Goal: Feedback & Contribution: Leave review/rating

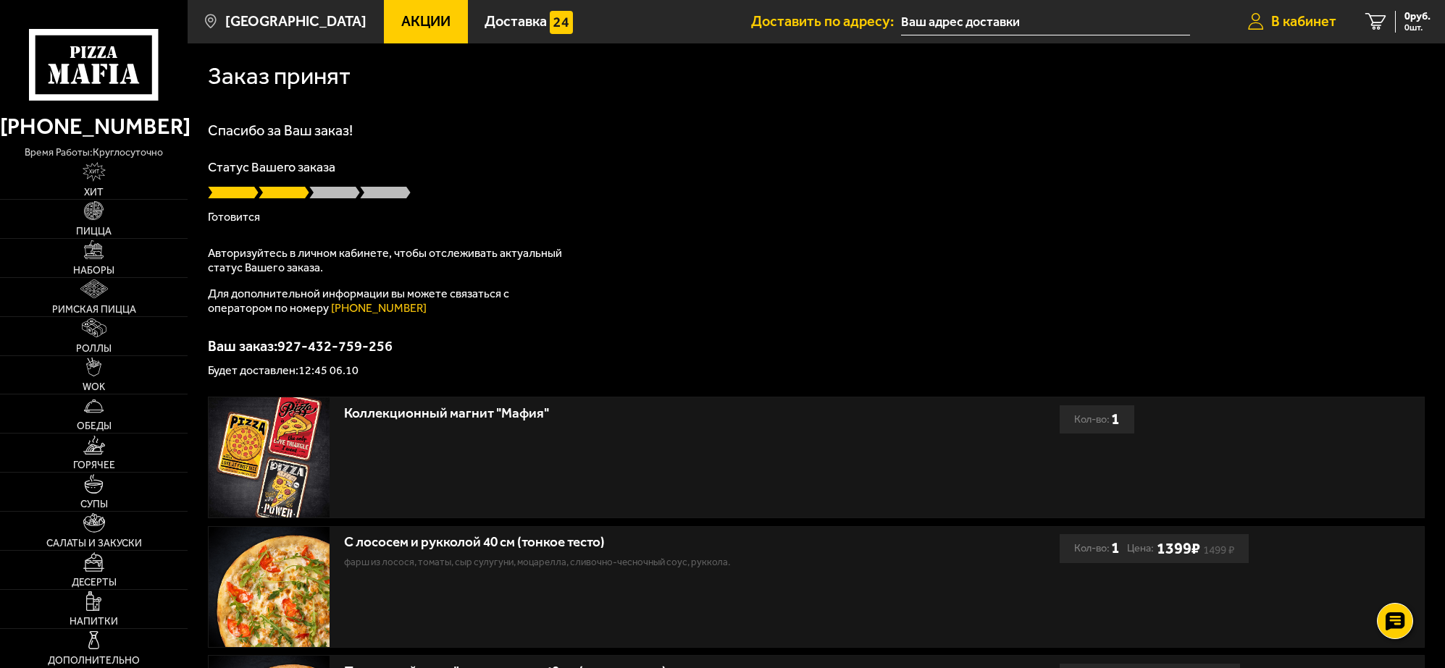
click at [1280, 16] on span "В кабинет" at bounding box center [1303, 21] width 65 height 14
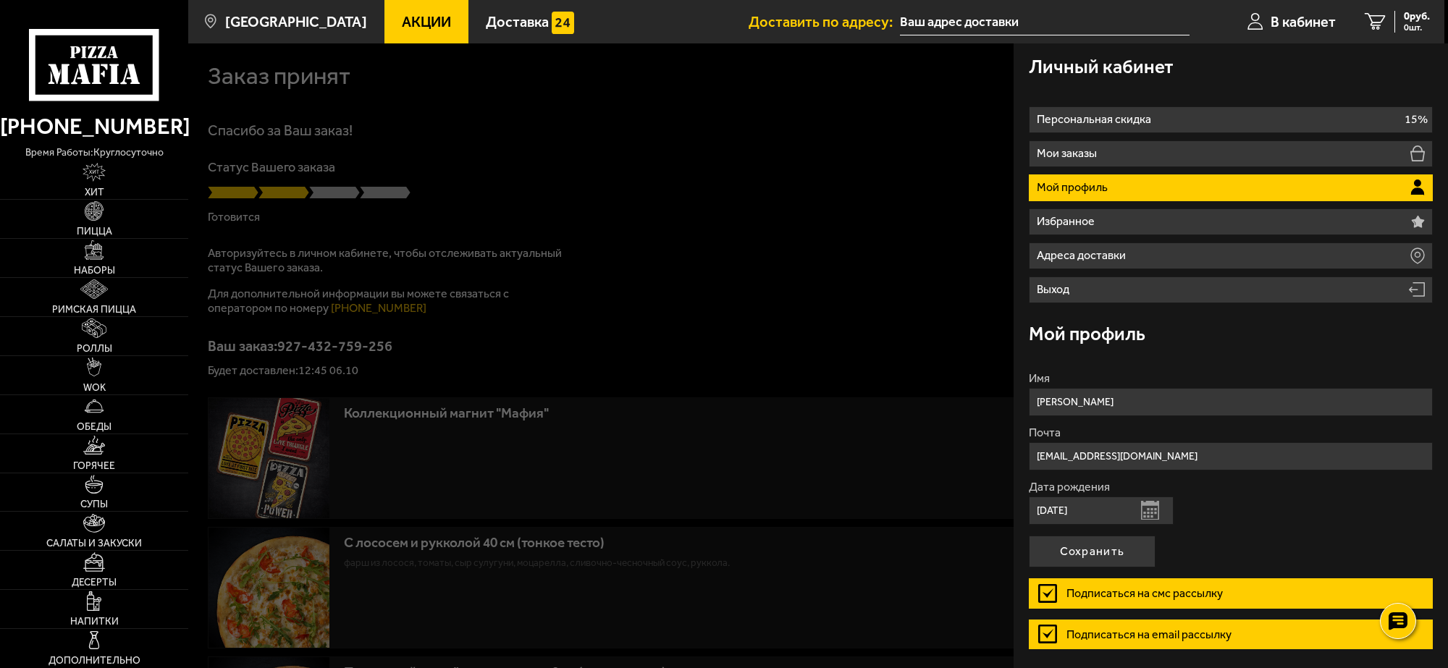
click at [1076, 185] on p "Мой профиль" at bounding box center [1074, 188] width 75 height 12
click at [876, 132] on div at bounding box center [912, 377] width 1448 height 668
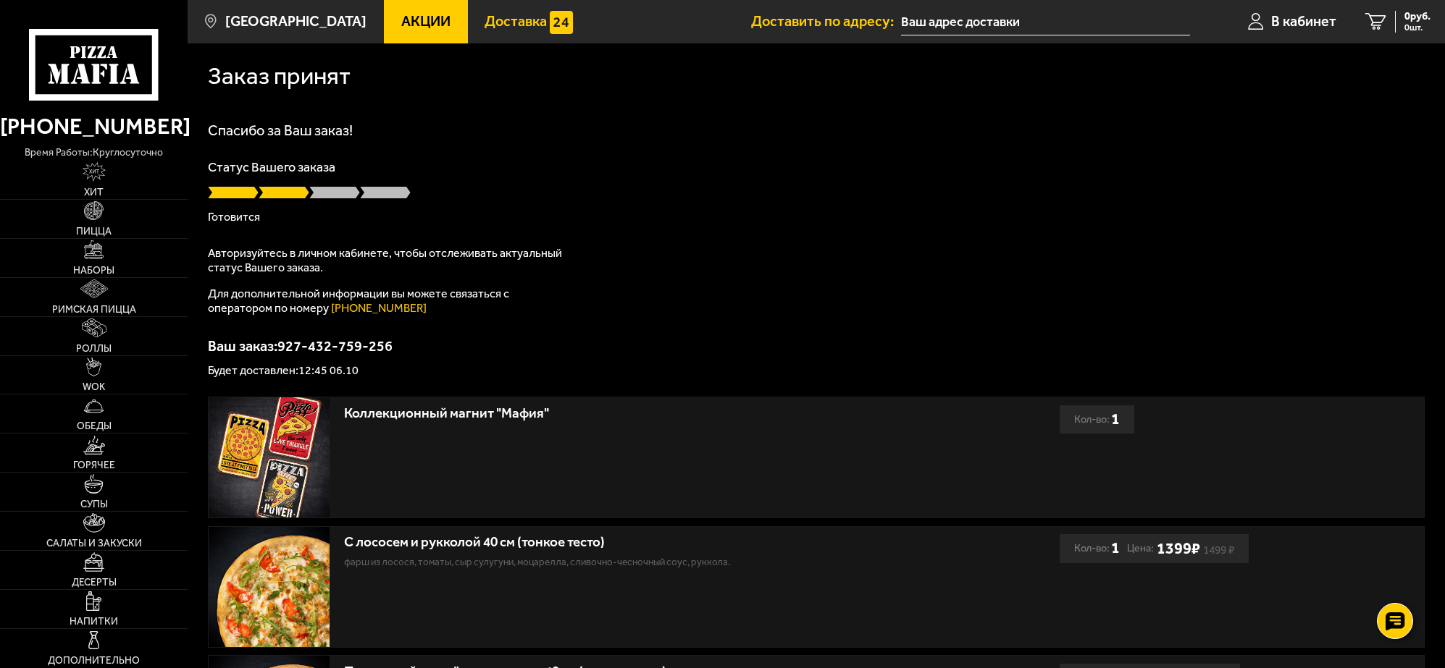
click at [490, 18] on span "Доставка" at bounding box center [516, 21] width 62 height 14
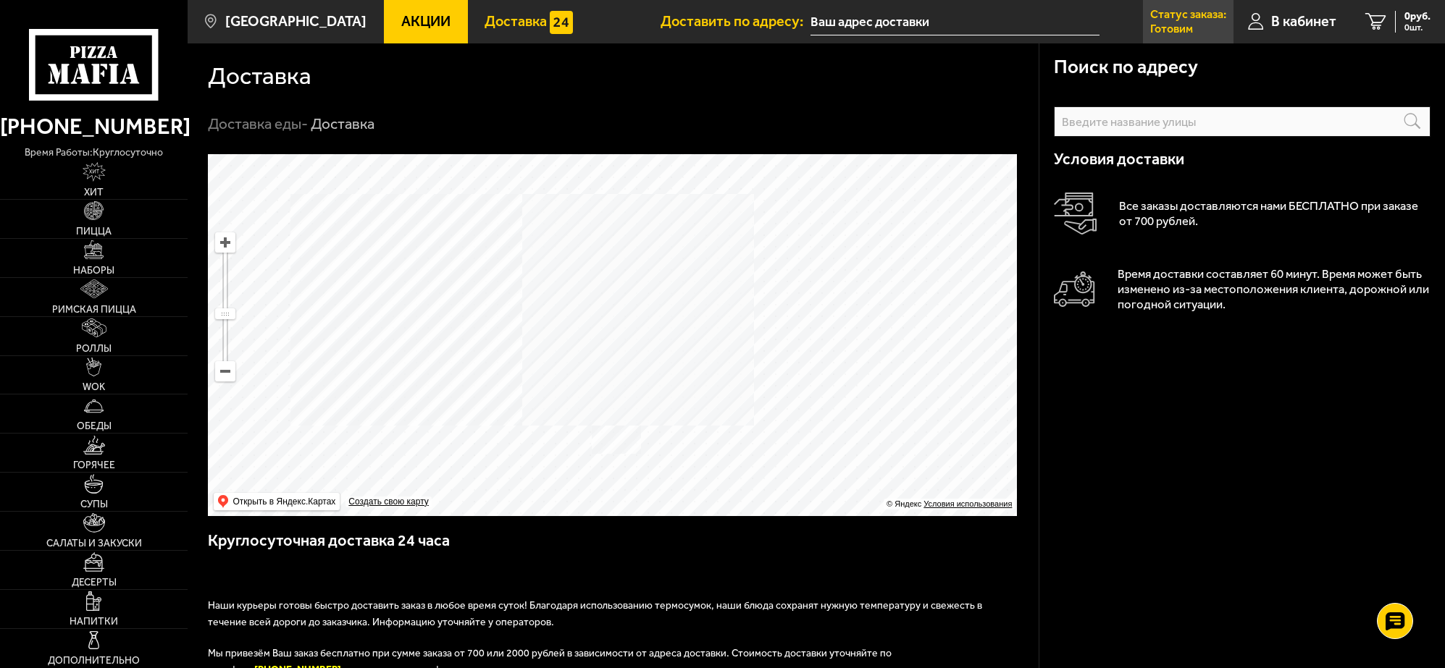
click at [1179, 13] on p "Статус заказа:" at bounding box center [1188, 15] width 76 height 12
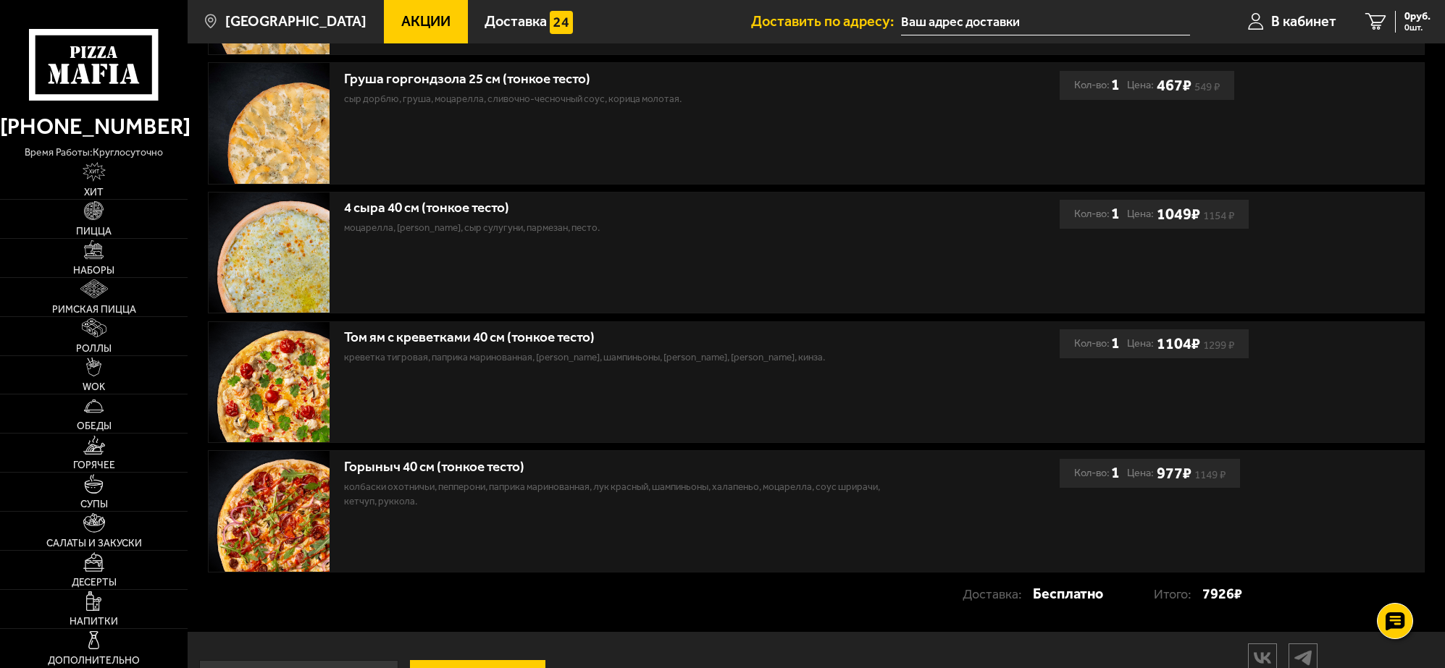
scroll to position [1044, 0]
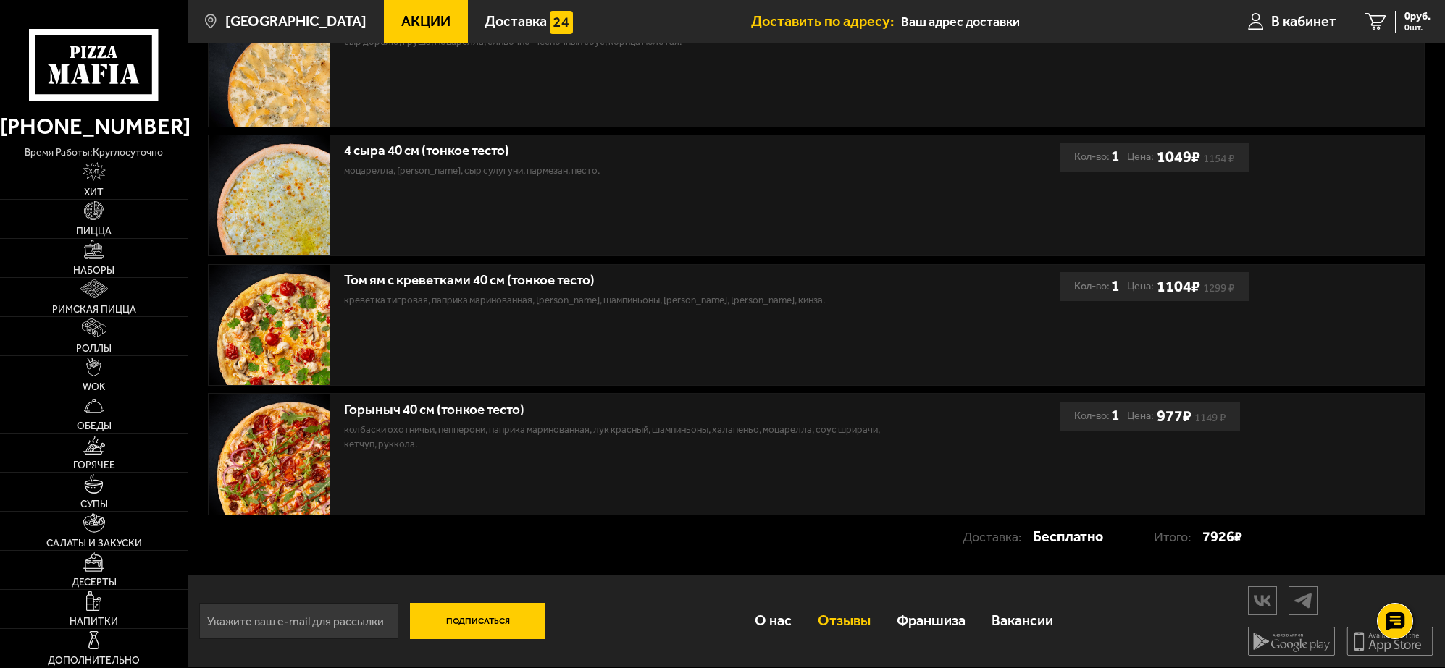
click at [837, 618] on link "Отзывы" at bounding box center [844, 621] width 79 height 49
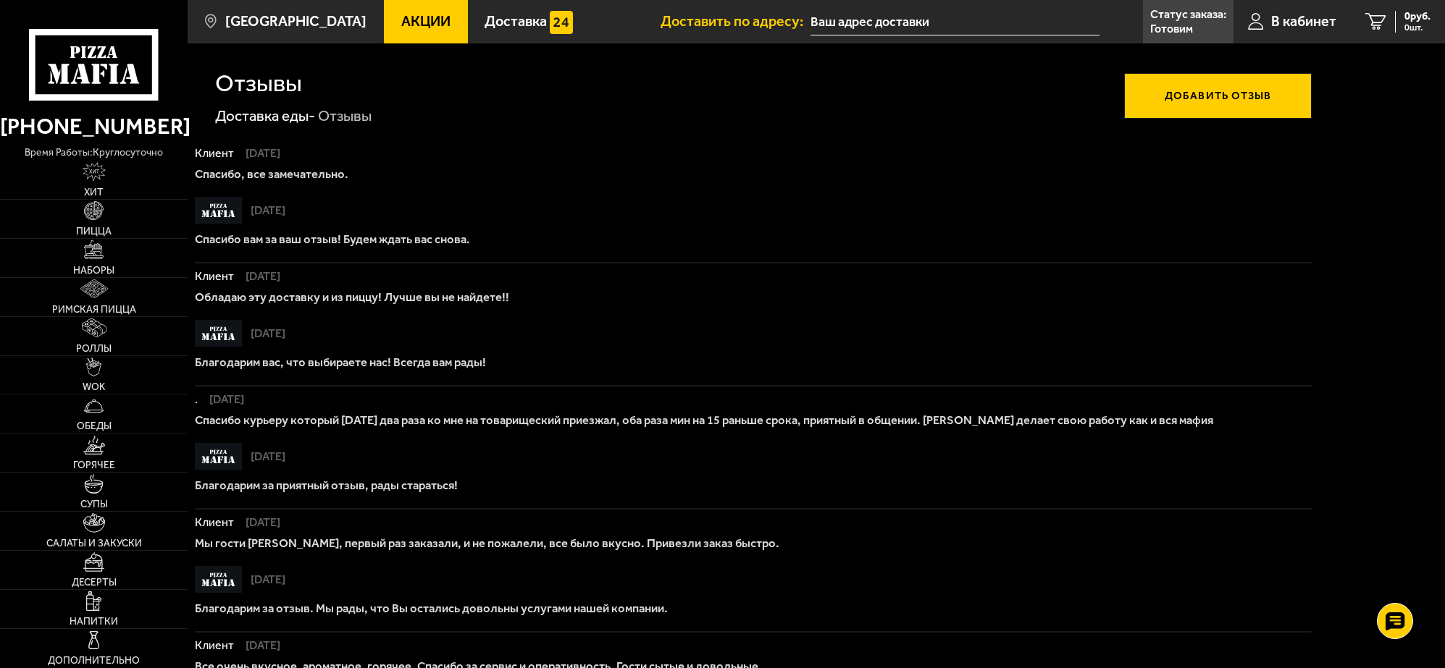
click at [1192, 96] on button "Добавить отзыв" at bounding box center [1218, 95] width 188 height 45
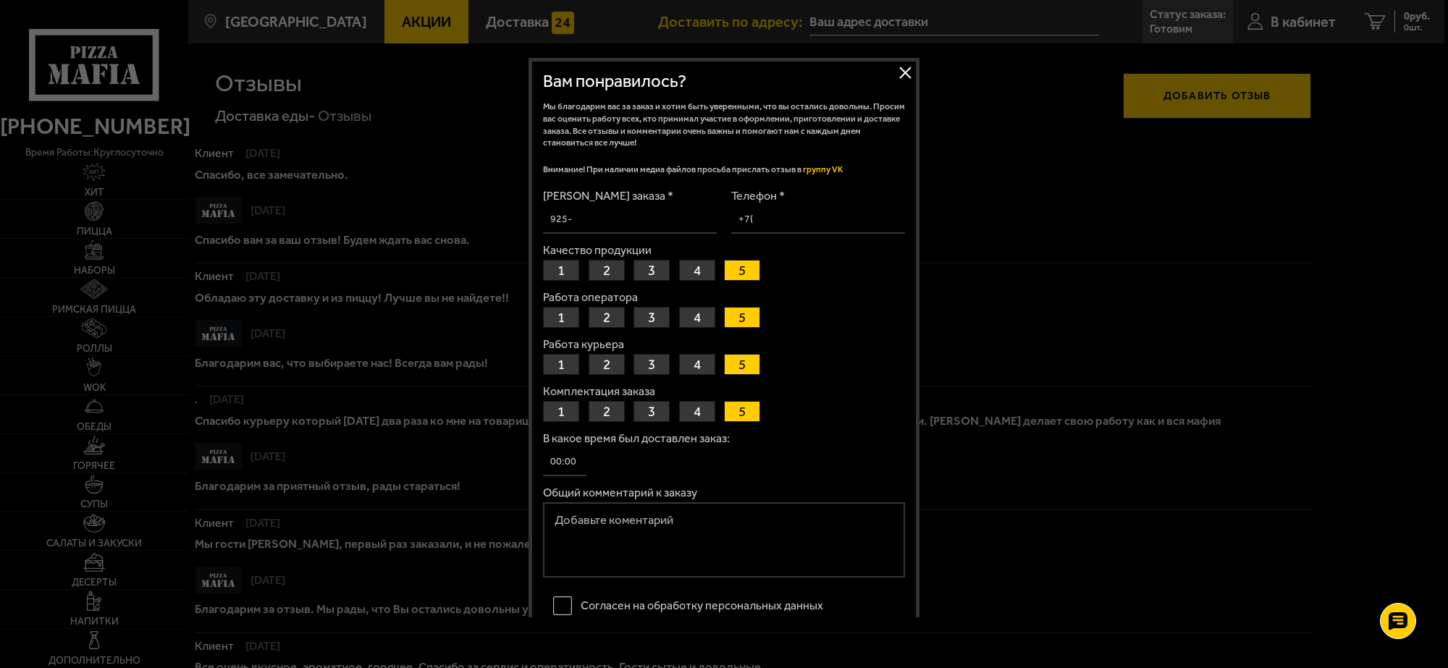
click at [783, 216] on input "Телефон *" at bounding box center [818, 220] width 174 height 28
click at [649, 314] on button "3" at bounding box center [652, 317] width 36 height 21
click at [562, 316] on button "1" at bounding box center [561, 317] width 36 height 21
drag, startPoint x: 834, startPoint y: 221, endPoint x: 752, endPoint y: 218, distance: 81.9
click at [752, 218] on input "+7 (792) 194-62-63" at bounding box center [818, 220] width 174 height 28
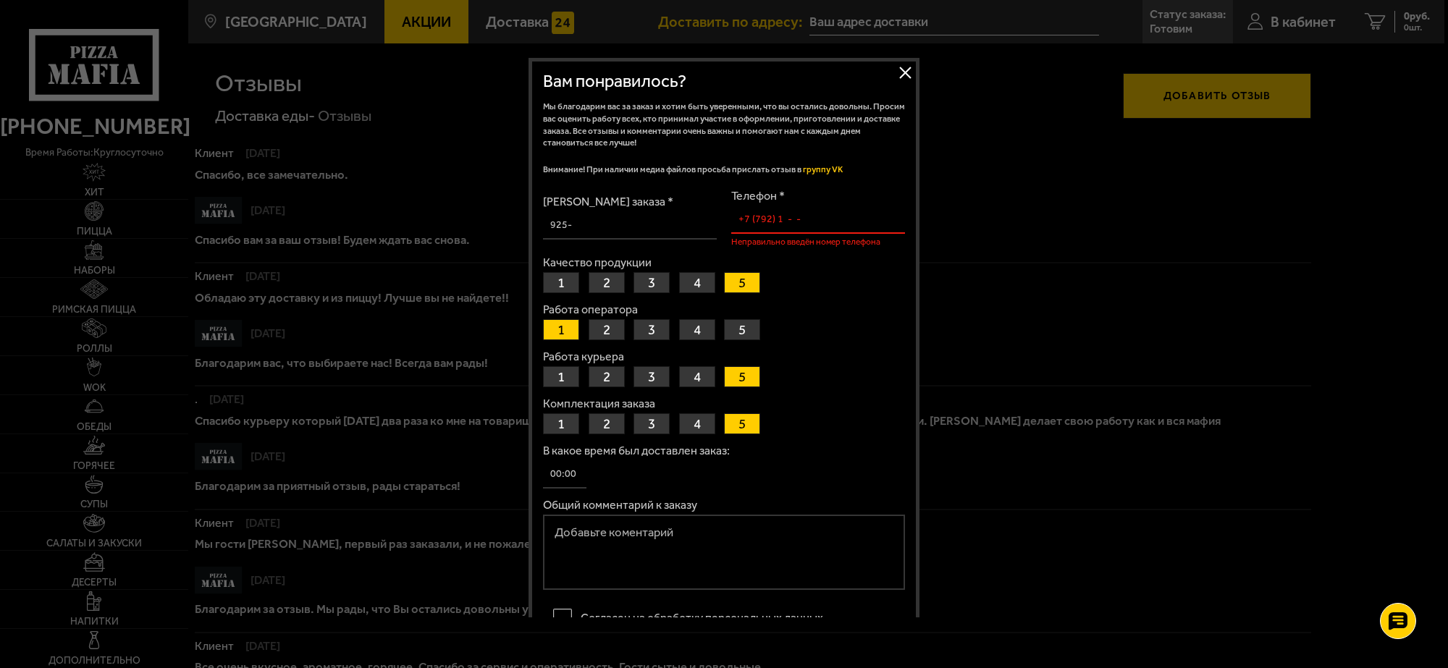
click at [757, 217] on input "+7 (792) 1 - -" at bounding box center [818, 220] width 174 height 28
click at [776, 219] on input "+7 (921) - -" at bounding box center [818, 220] width 174 height 28
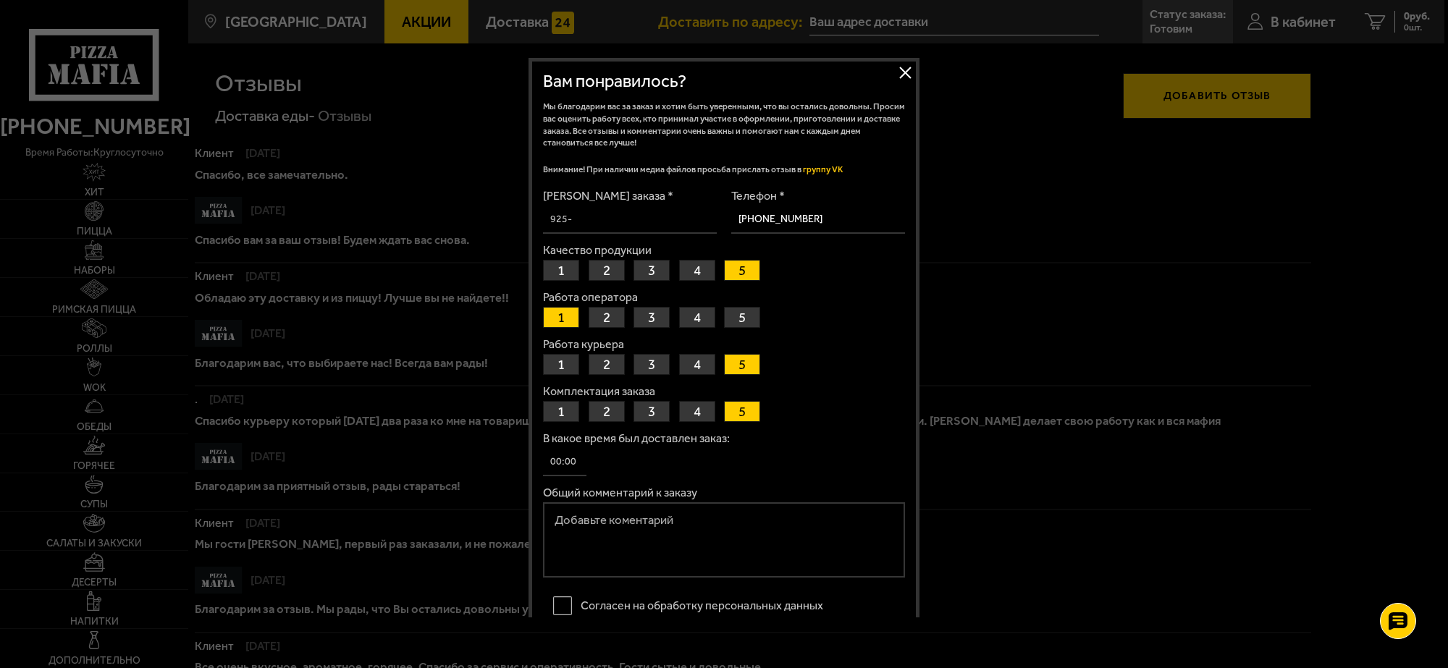
type input "+7 (921) 946-26-32"
click at [870, 193] on label "Телефон *" at bounding box center [818, 196] width 174 height 12
click at [870, 206] on input "+7 (921) 946-26-32" at bounding box center [818, 220] width 174 height 28
click at [585, 509] on textarea "Общий комментарий к заказу" at bounding box center [724, 540] width 362 height 75
type textarea "В"
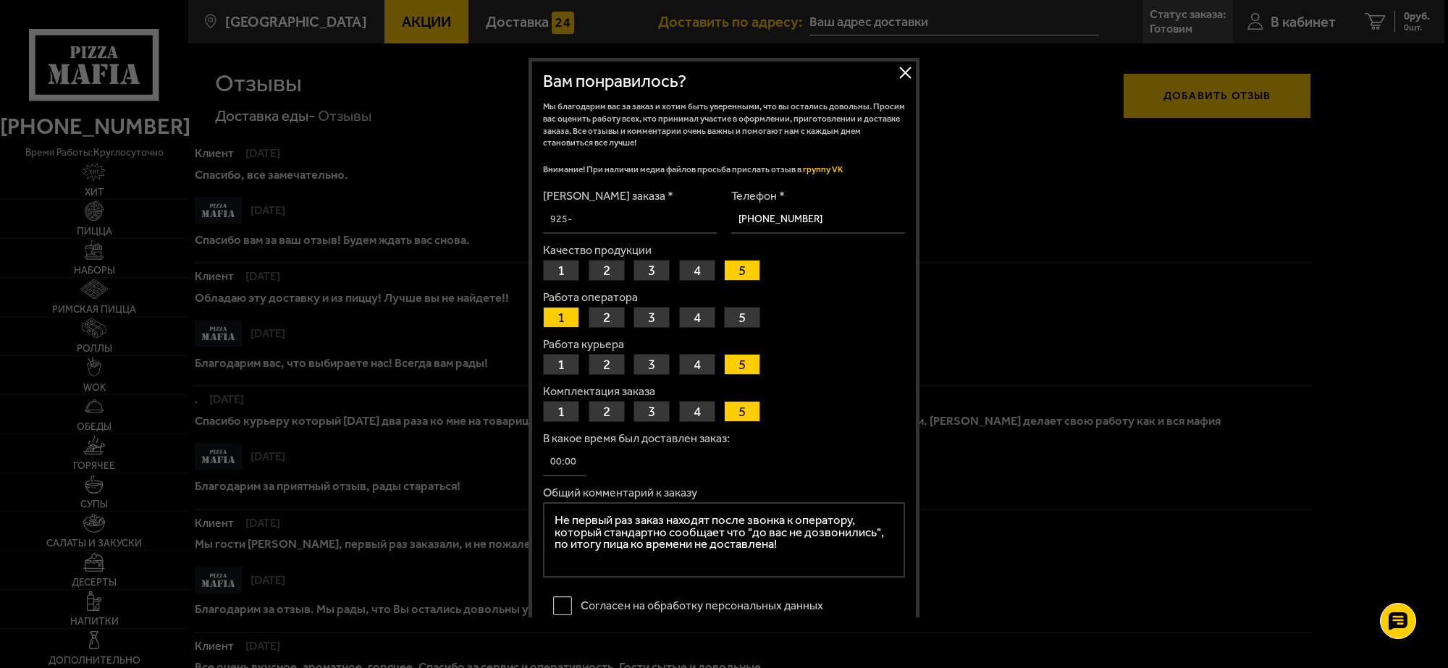
click at [613, 547] on textarea "Не первый раз заказ находят после звонка к оператору, который стандартно сообща…" at bounding box center [724, 540] width 362 height 75
click at [802, 543] on textarea "Не первый раз заказ находят после звонка к оператору, который стандартно сообща…" at bounding box center [724, 540] width 362 height 75
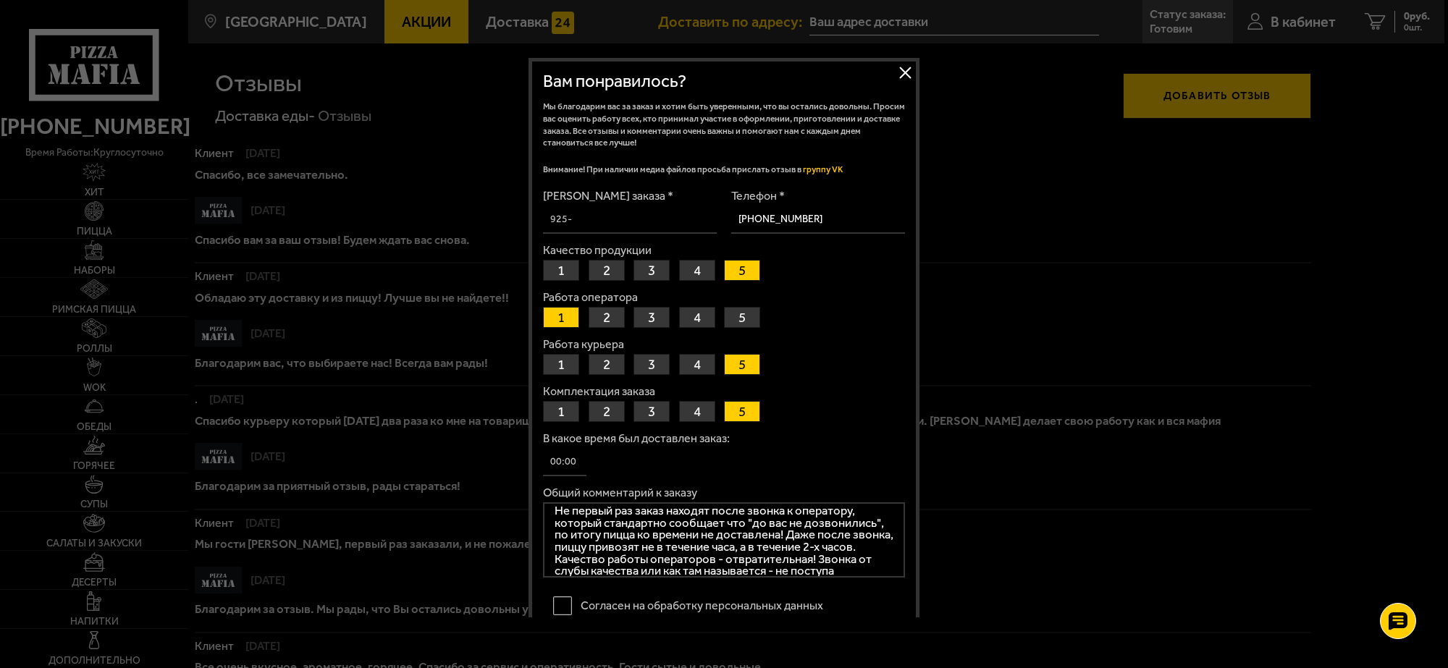
scroll to position [22, 0]
click at [628, 560] on textarea "Не первый раз заказ находят после звонка к оператору, который стандартно сообща…" at bounding box center [724, 540] width 362 height 75
type textarea "Не первый раз заказ находят после звонка к оператору, который стандартно сообща…"
click at [563, 601] on label "Согласен на обработку персональных данных" at bounding box center [724, 606] width 362 height 30
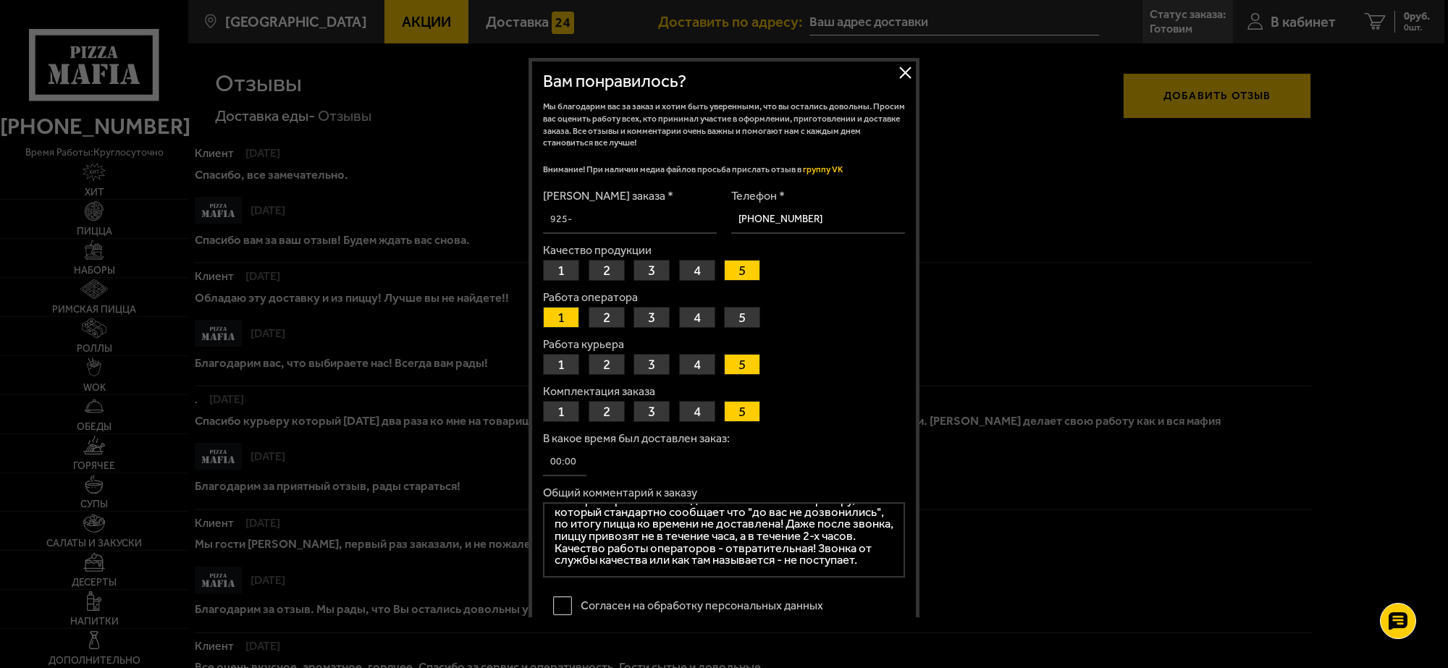
click at [0, 0] on input "Согласен на обработку персональных данных" at bounding box center [0, 0] width 0 height 0
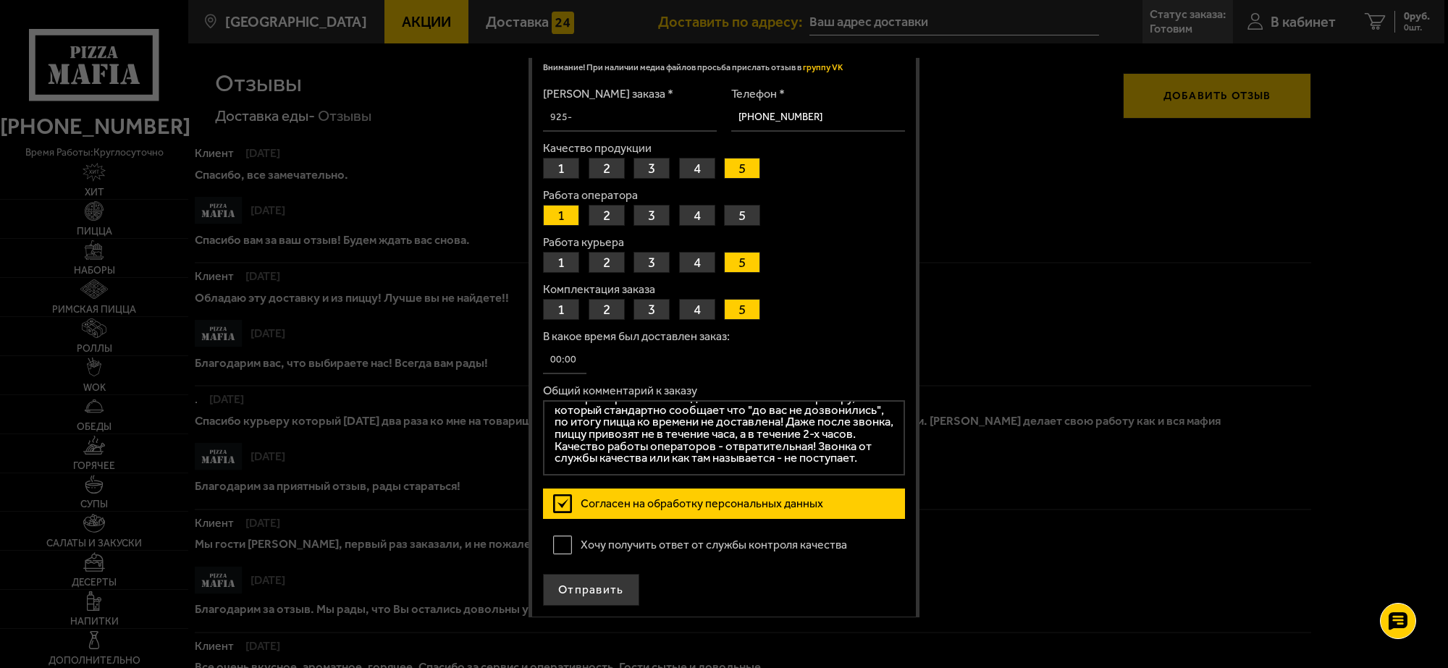
scroll to position [103, 0]
click at [569, 540] on label "Хочу получить ответ от службы контроля качества" at bounding box center [724, 544] width 362 height 30
click at [0, 0] on input "Хочу получить ответ от службы контроля качества" at bounding box center [0, 0] width 0 height 0
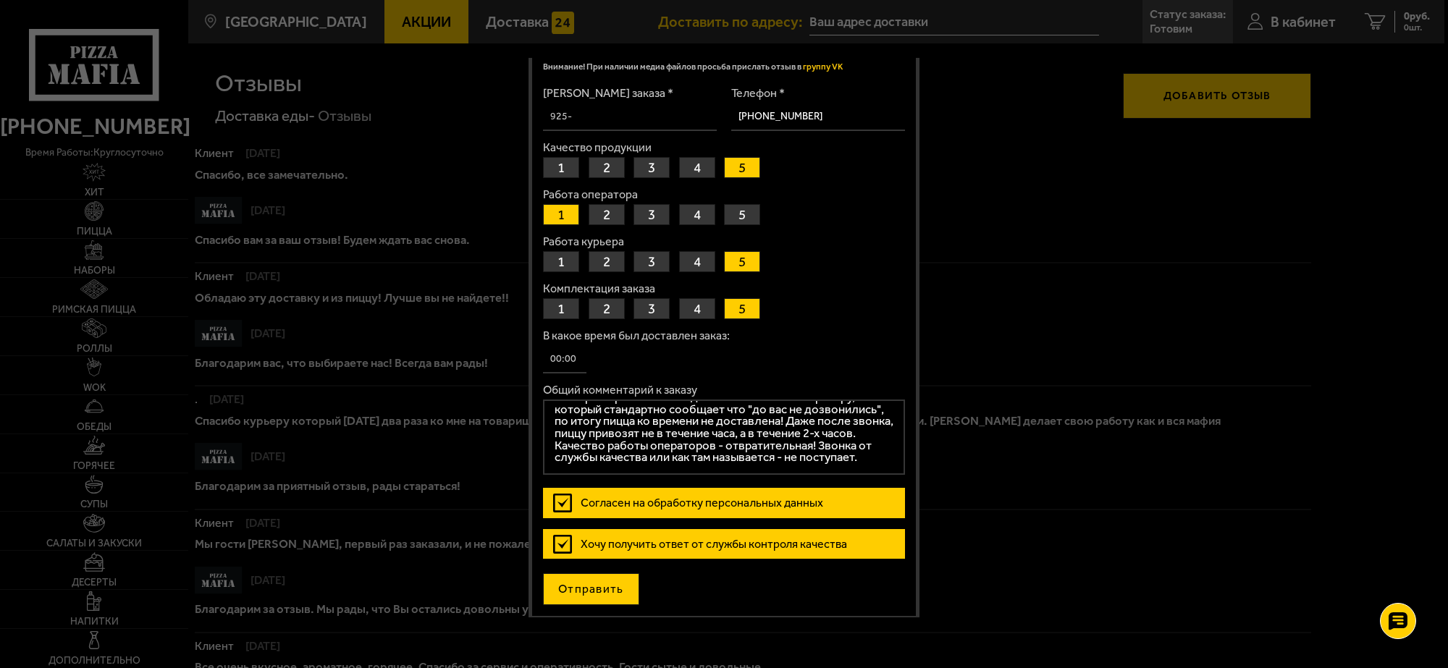
click at [598, 587] on button "Отправить" at bounding box center [591, 590] width 96 height 32
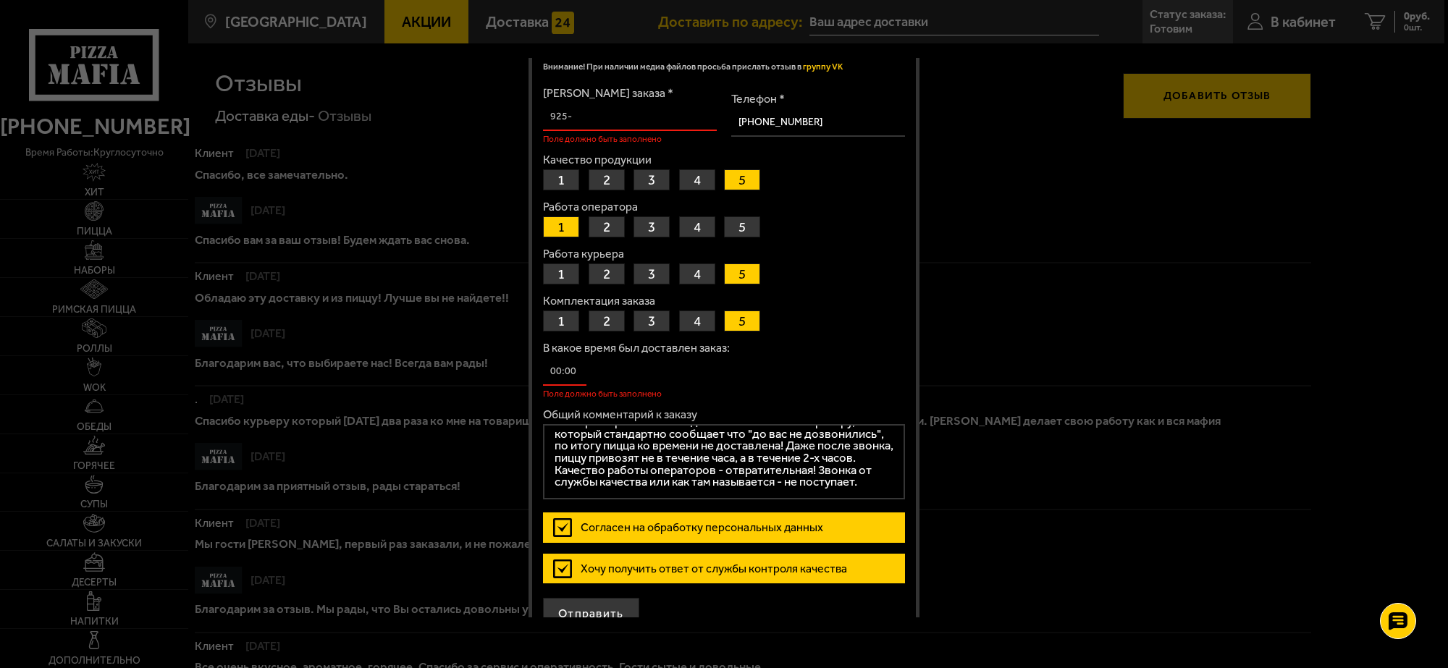
scroll to position [31, 0]
drag, startPoint x: 552, startPoint y: 439, endPoint x: 634, endPoint y: 490, distance: 96.7
click at [634, 490] on textarea "Не первый раз заказ находят после звонка к оператору, который стандартно сообща…" at bounding box center [724, 461] width 362 height 75
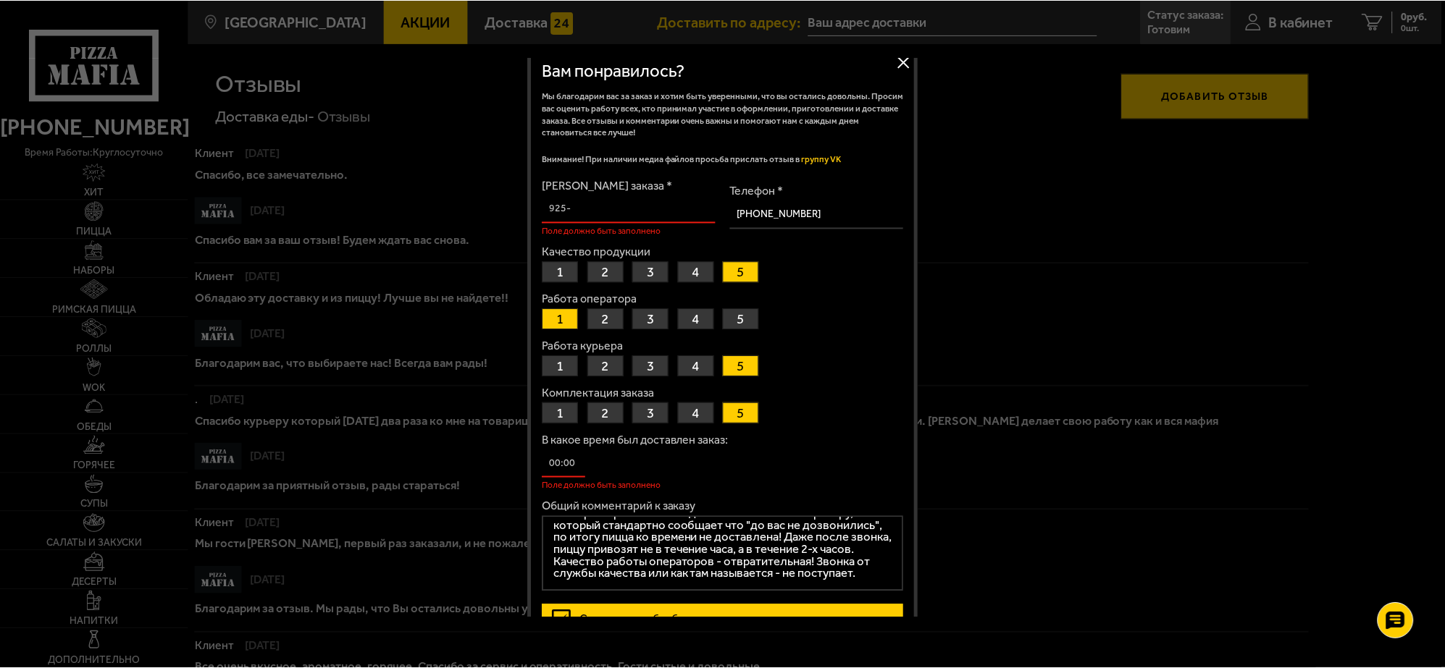
scroll to position [0, 0]
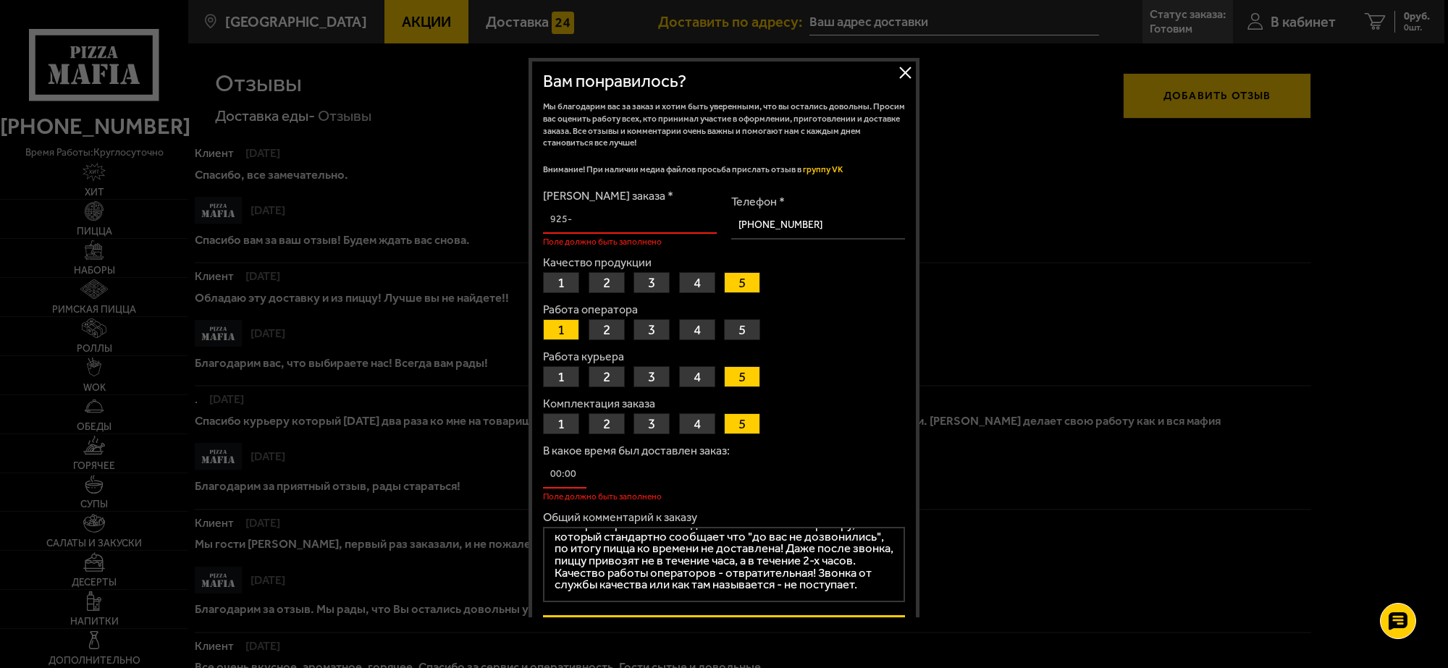
click at [406, 157] on div at bounding box center [724, 334] width 1448 height 668
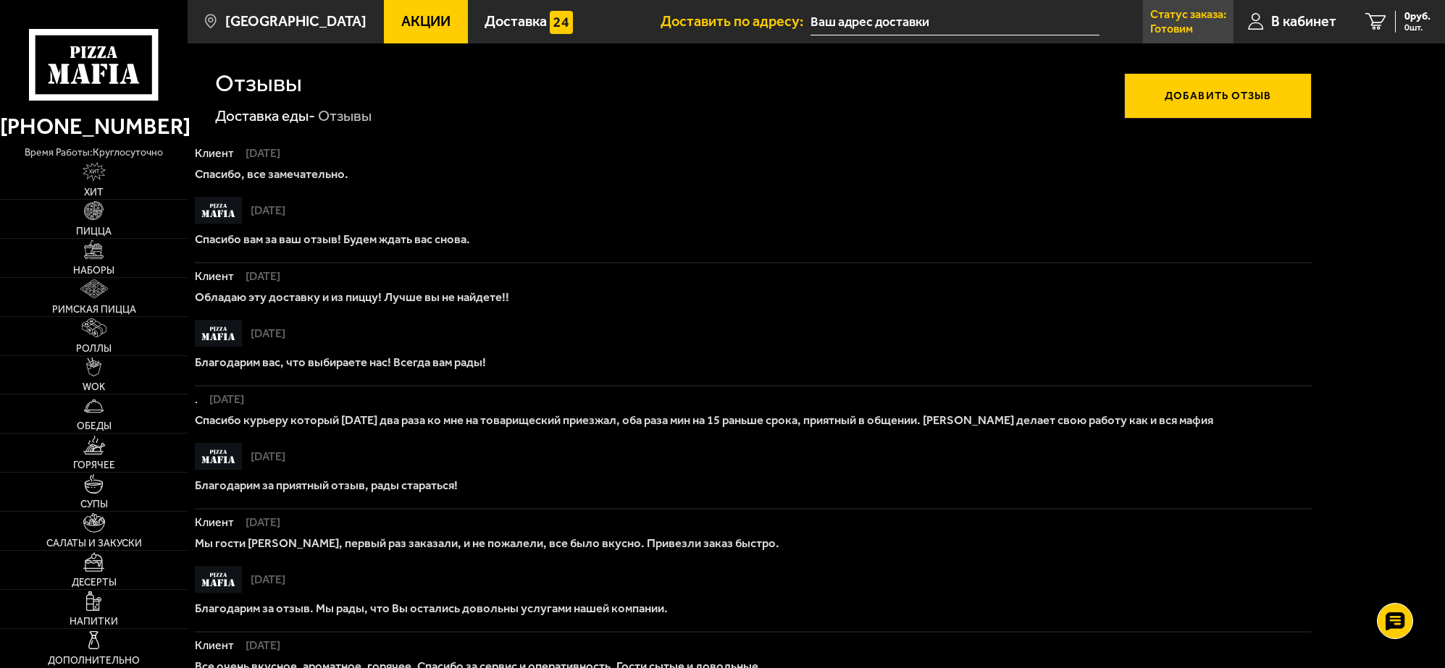
click at [1180, 17] on p "Статус заказа:" at bounding box center [1188, 15] width 76 height 12
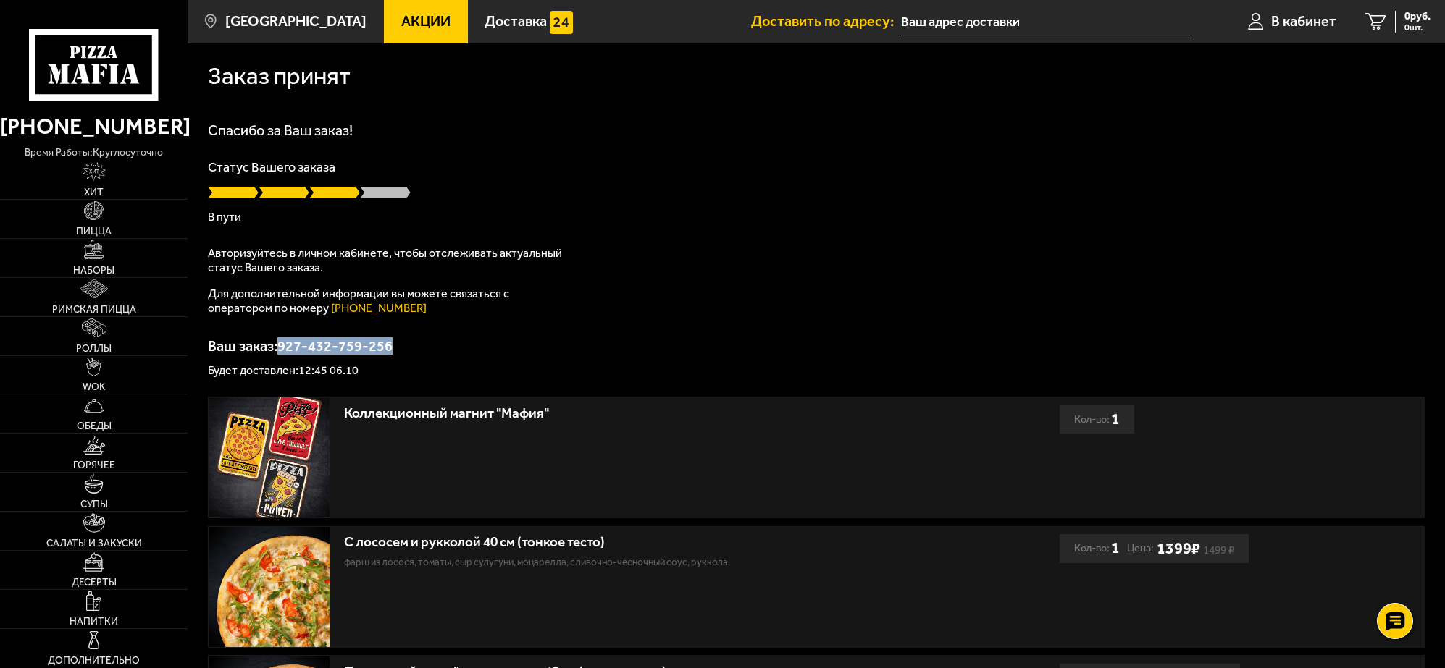
drag, startPoint x: 281, startPoint y: 349, endPoint x: 393, endPoint y: 355, distance: 111.7
click at [393, 355] on div "Ваш заказ: 927-432-759-256 Будет доставлен: 12:45 06.10" at bounding box center [816, 358] width 1217 height 38
drag, startPoint x: 280, startPoint y: 346, endPoint x: 396, endPoint y: 342, distance: 116.7
click at [396, 342] on p "Ваш заказ: 927-432-759-256" at bounding box center [816, 346] width 1217 height 14
drag, startPoint x: 282, startPoint y: 346, endPoint x: 402, endPoint y: 340, distance: 119.6
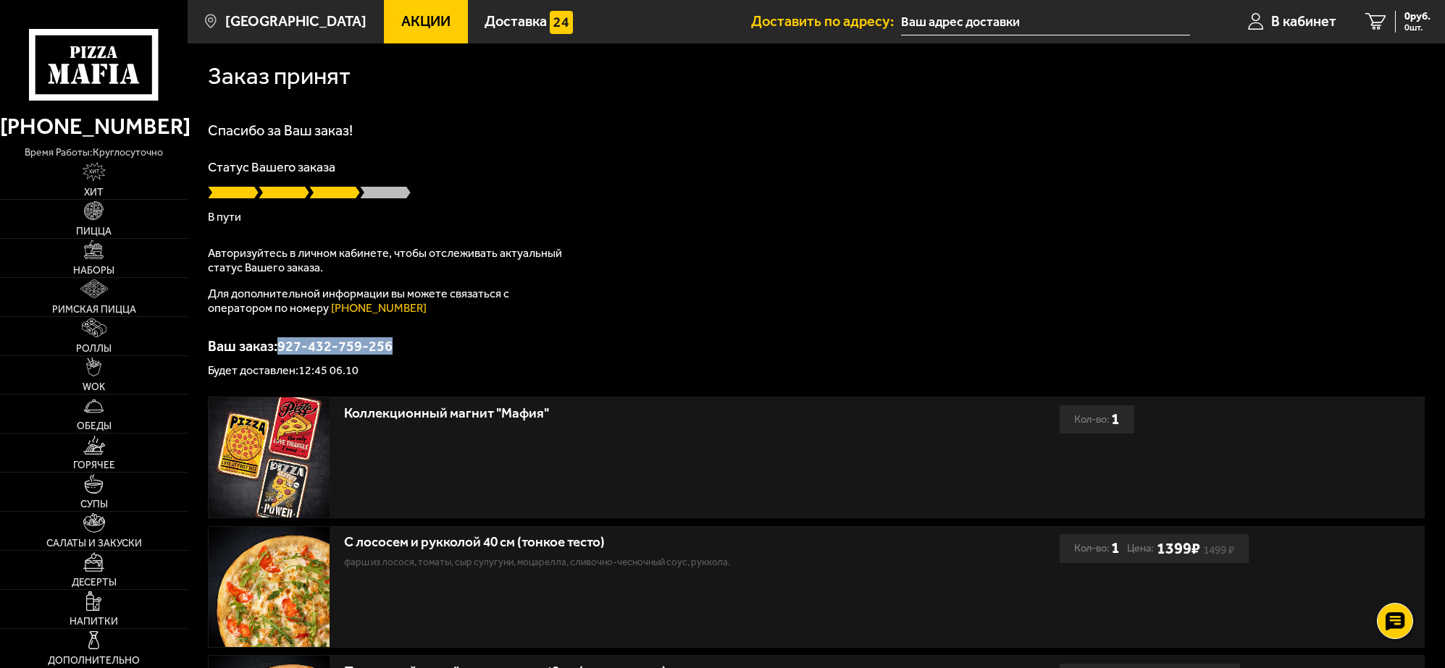
click at [402, 340] on p "Ваш заказ: 927-432-759-256" at bounding box center [816, 346] width 1217 height 14
copy p "927-432-759-256"
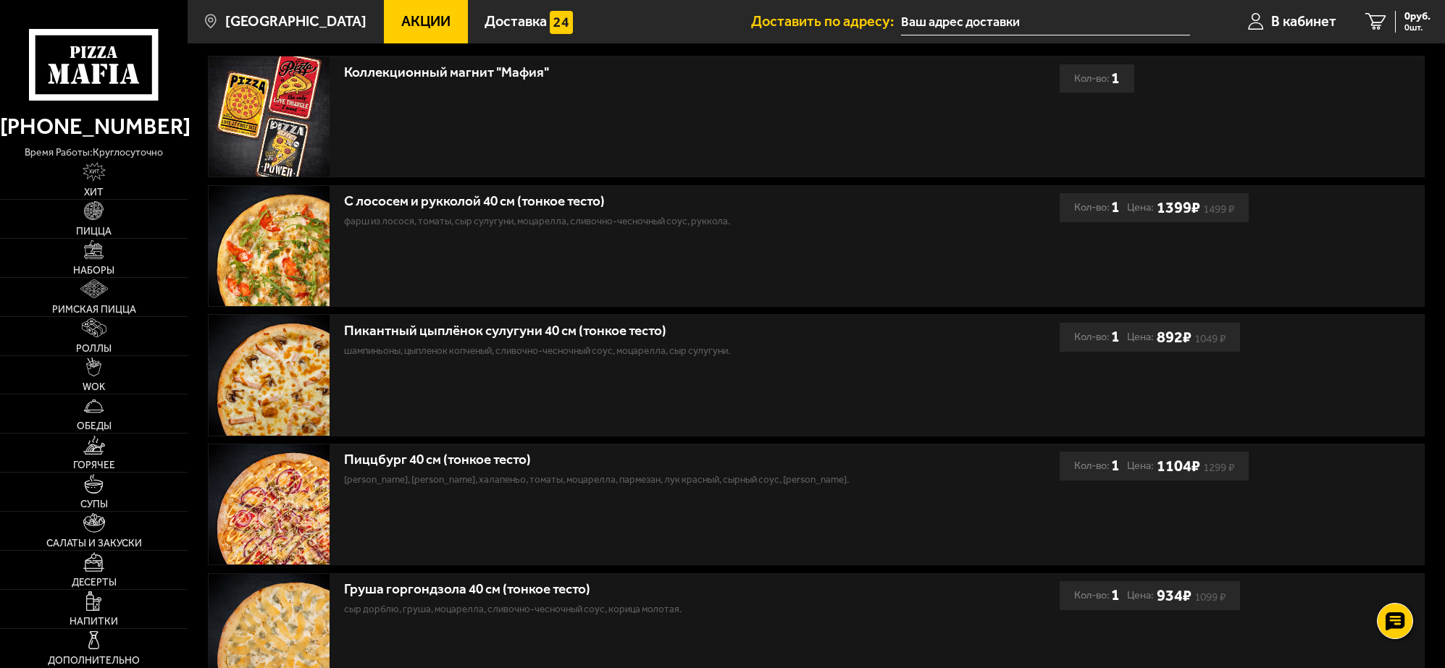
scroll to position [1044, 0]
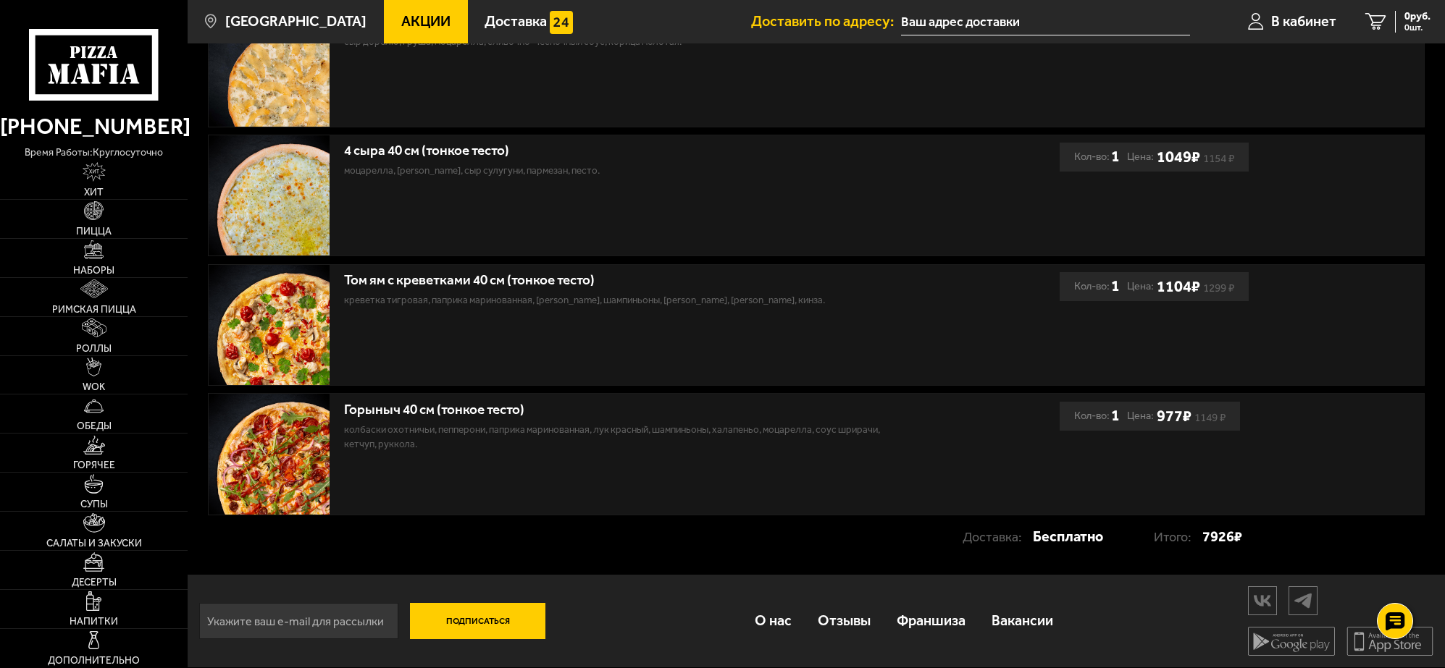
drag, startPoint x: 846, startPoint y: 619, endPoint x: 784, endPoint y: 538, distance: 102.3
click at [845, 619] on link "Отзывы" at bounding box center [844, 621] width 79 height 49
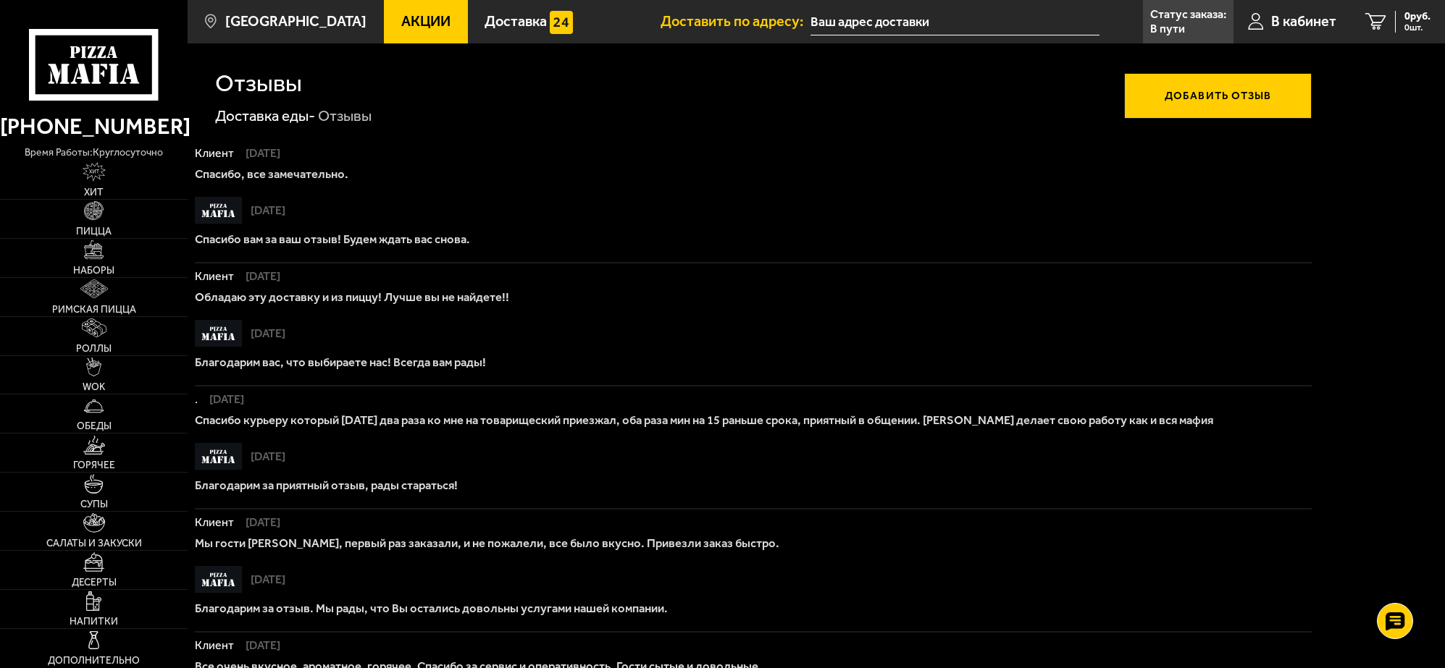
click at [1214, 92] on button "Добавить отзыв" at bounding box center [1218, 95] width 188 height 45
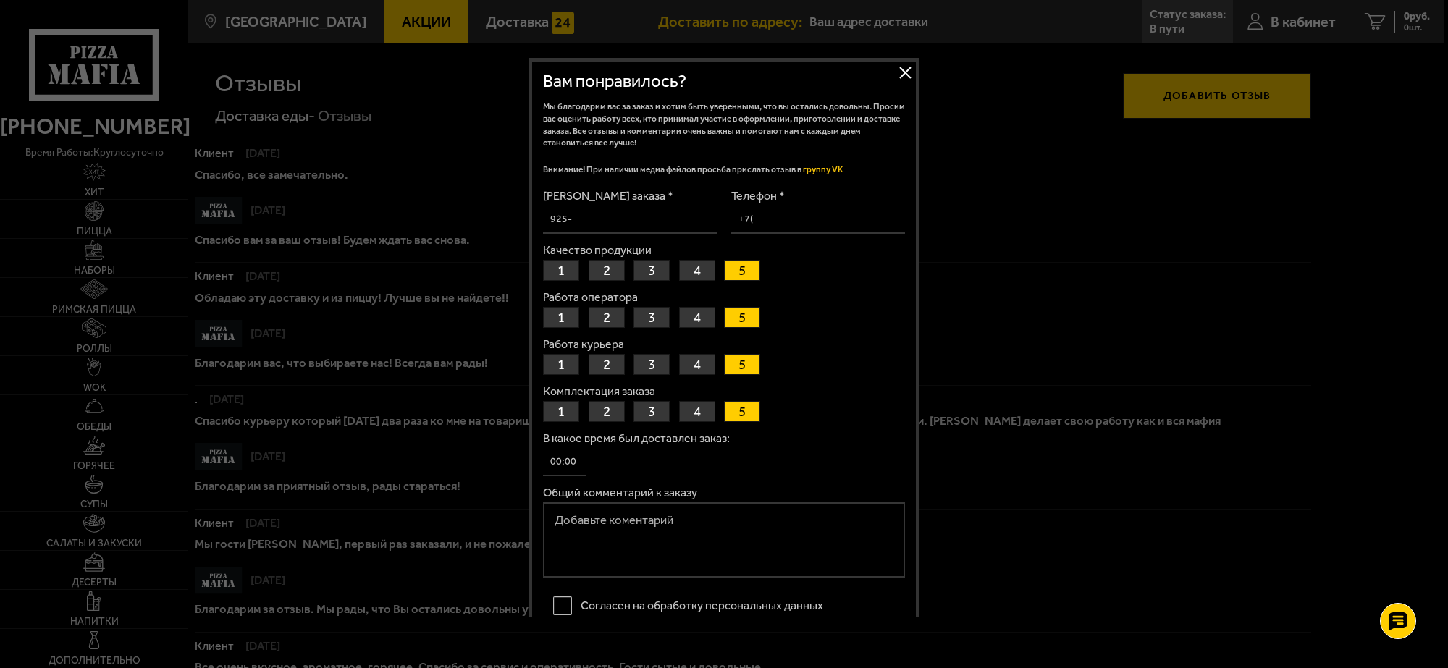
click at [765, 236] on form "Номер заказа * Телефон * Качество продукции 1 2 3 4 5 Работа оператора 1 2 3 4 …" at bounding box center [724, 449] width 362 height 518
click at [750, 216] on input "Телефон *" at bounding box center [818, 220] width 174 height 28
type input "+7 (921) 946-26-32"
drag, startPoint x: 599, startPoint y: 216, endPoint x: 514, endPoint y: 212, distance: 84.8
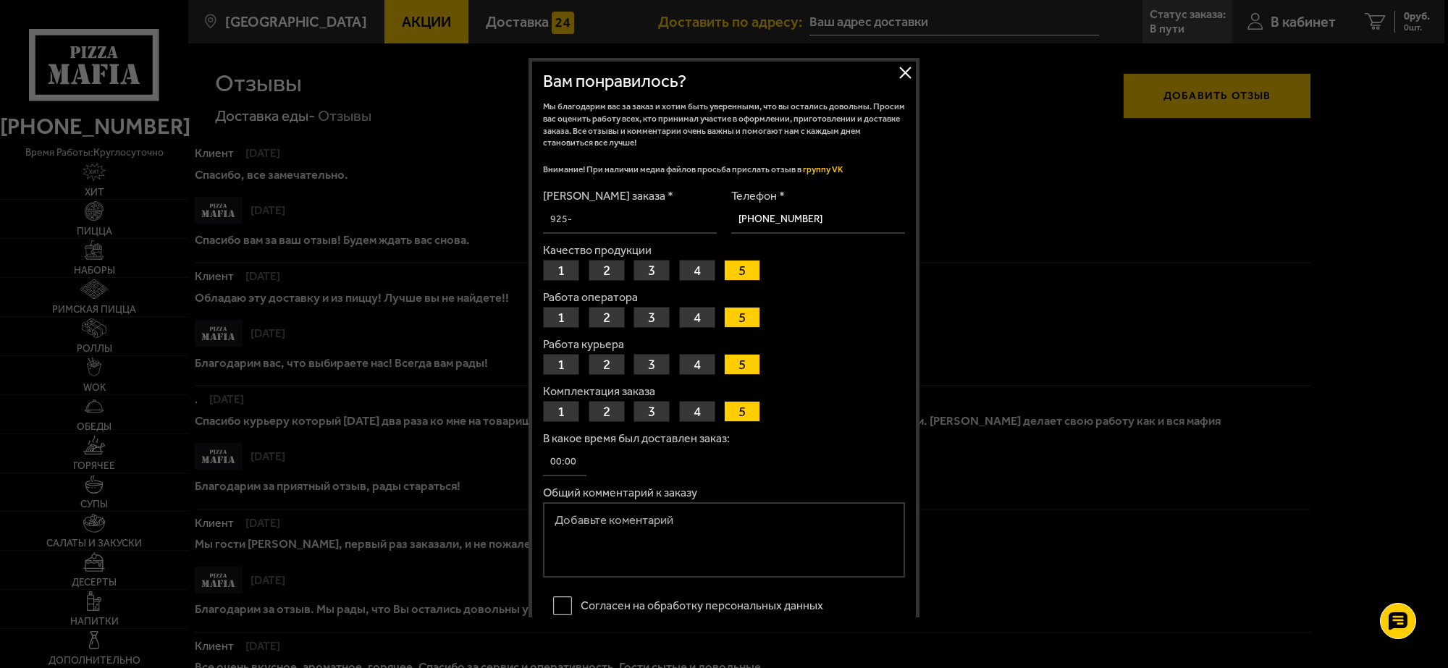
drag, startPoint x: 549, startPoint y: 219, endPoint x: 572, endPoint y: 219, distance: 23.2
click at [572, 219] on input "Номер заказа *" at bounding box center [630, 220] width 174 height 28
paste input "927-432-759-256"
type input "927-432-759-256"
click at [694, 269] on button "4" at bounding box center [697, 270] width 36 height 21
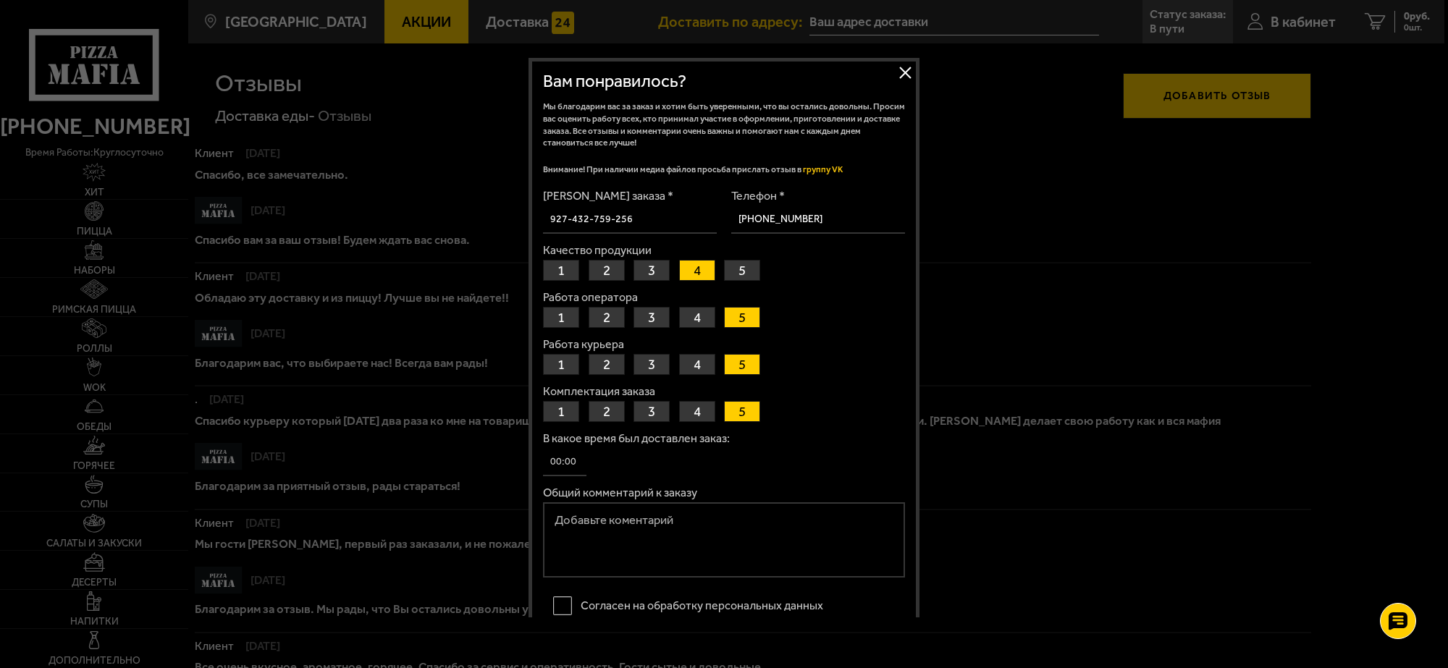
click at [559, 315] on button "1" at bounding box center [561, 317] width 36 height 21
click at [697, 360] on button "4" at bounding box center [697, 364] width 36 height 21
click at [693, 409] on button "4" at bounding box center [697, 411] width 36 height 21
click at [585, 520] on textarea "Общий комментарий к заказу" at bounding box center [724, 540] width 362 height 75
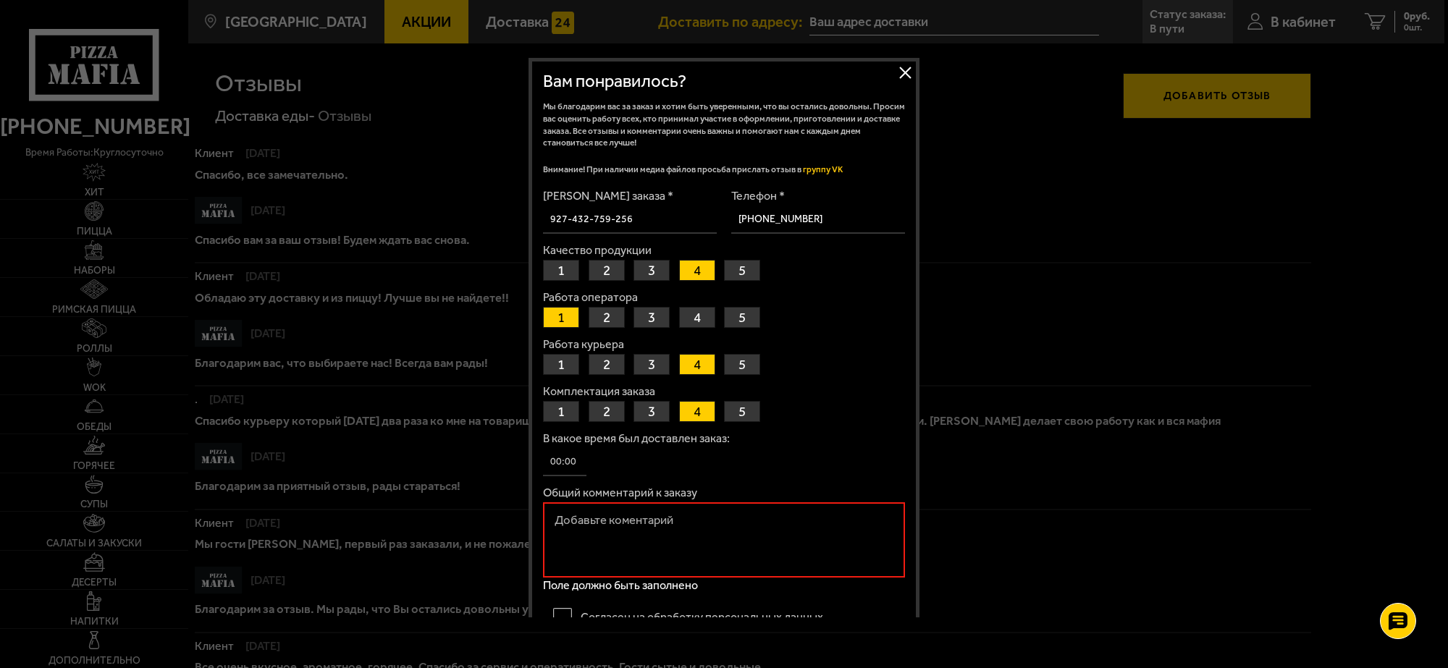
click at [548, 458] on input "В какое время был доставлен заказ:" at bounding box center [564, 462] width 43 height 28
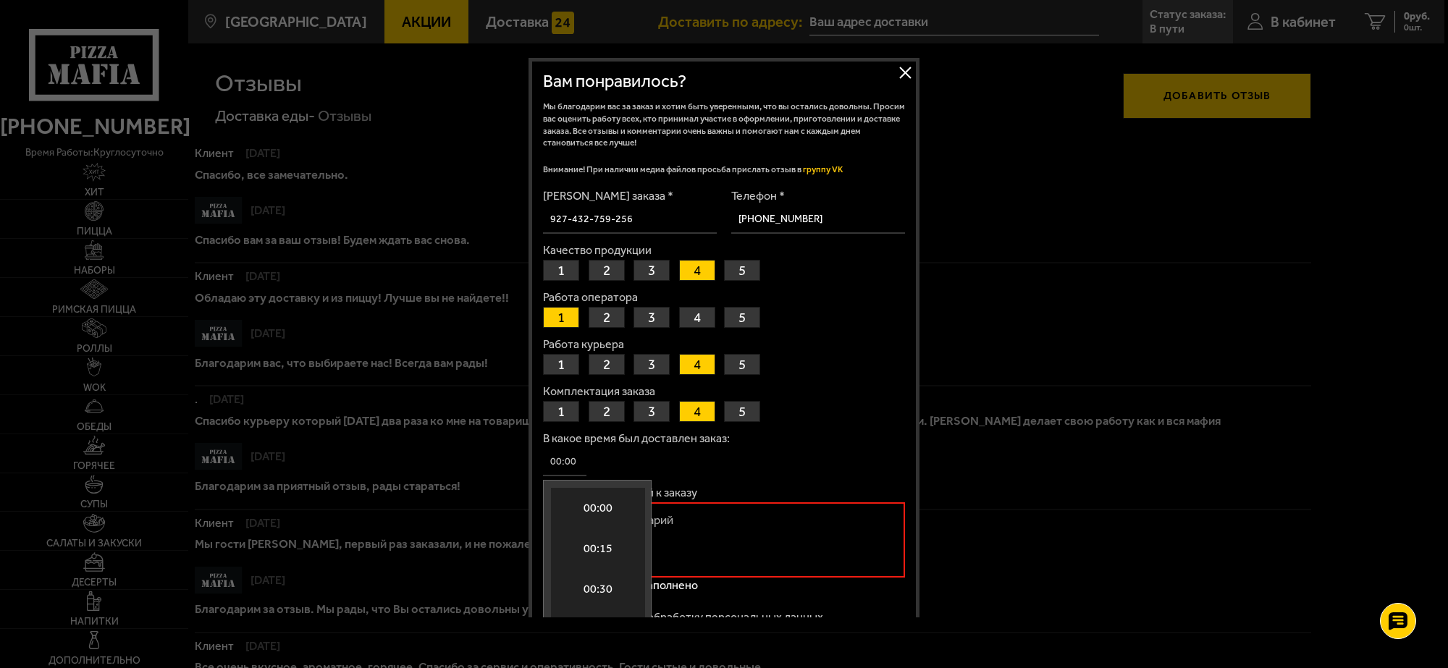
scroll to position [2297, 0]
type input "14:40"
click at [736, 529] on textarea "Общий комментарий к заказу" at bounding box center [724, 540] width 362 height 75
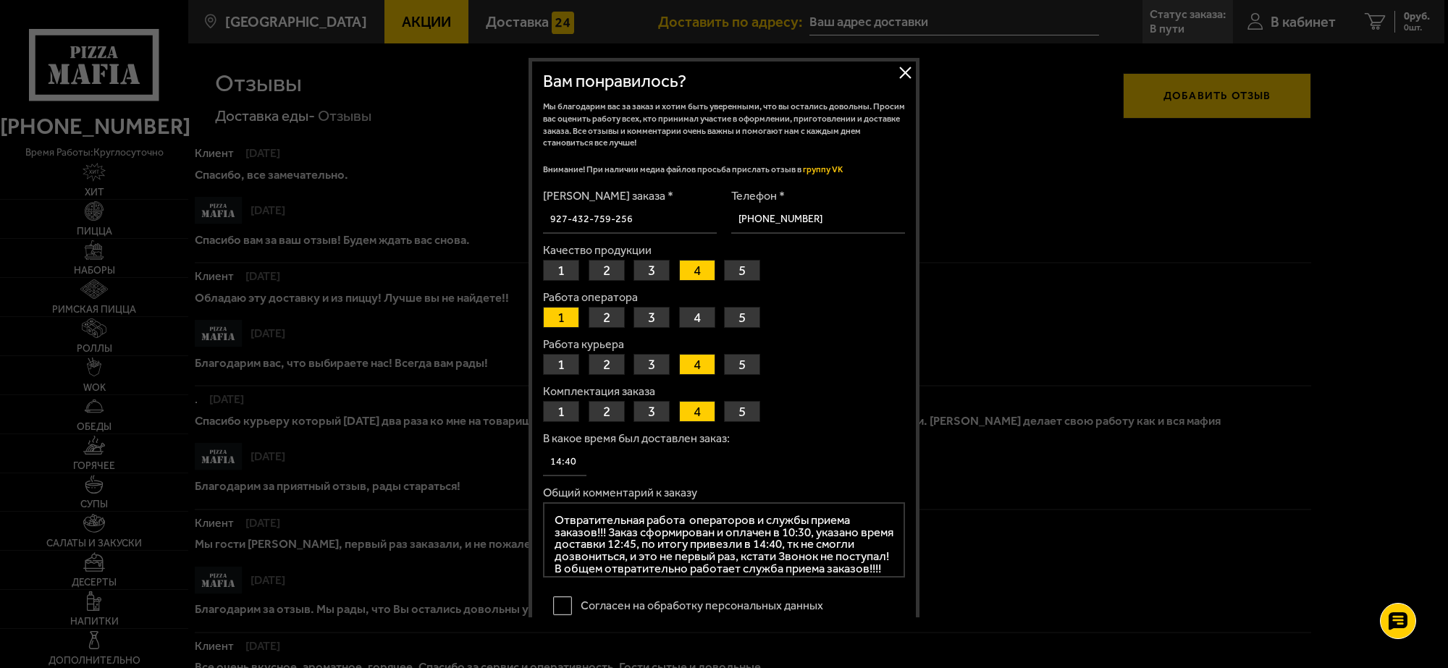
type textarea "Отвратительная работа операторов и службы приема заказов!!! Заказ сформирован и…"
click at [560, 602] on label "Согласен на обработку персональных данных" at bounding box center [724, 606] width 362 height 30
click at [0, 0] on input "Согласен на обработку персональных данных" at bounding box center [0, 0] width 0 height 0
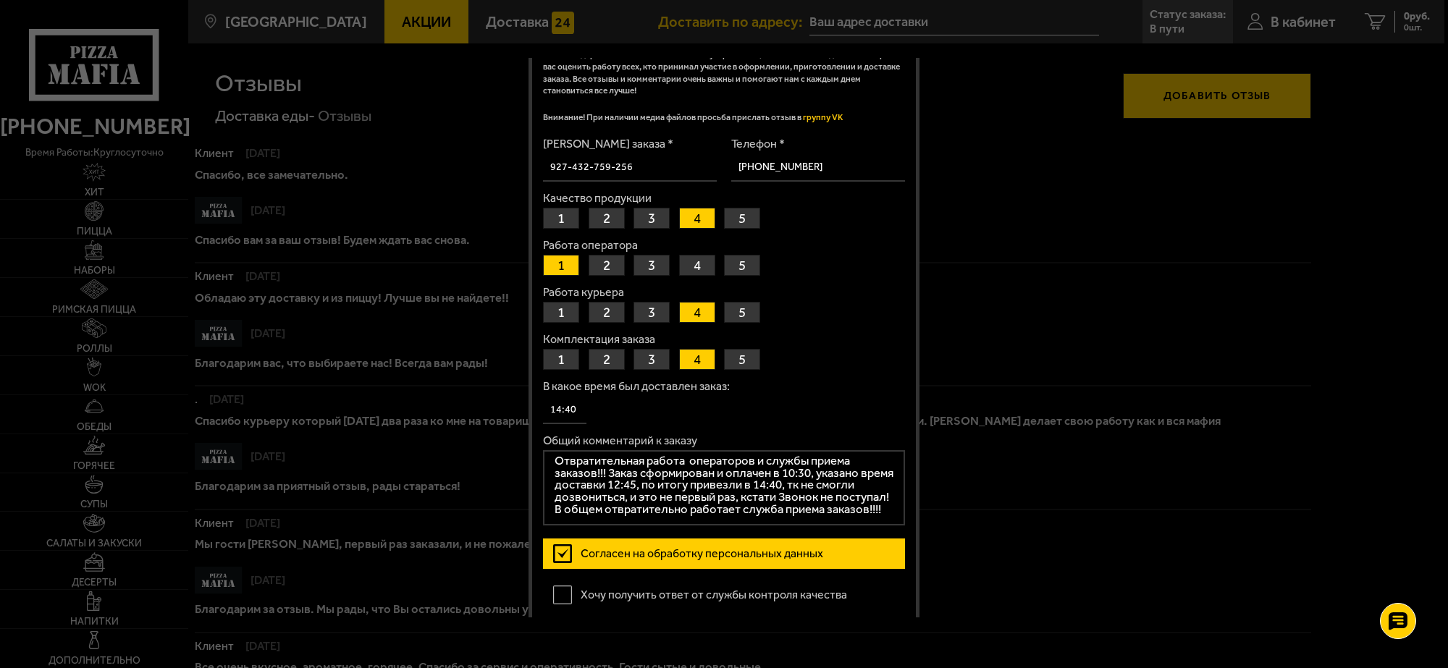
scroll to position [103, 0]
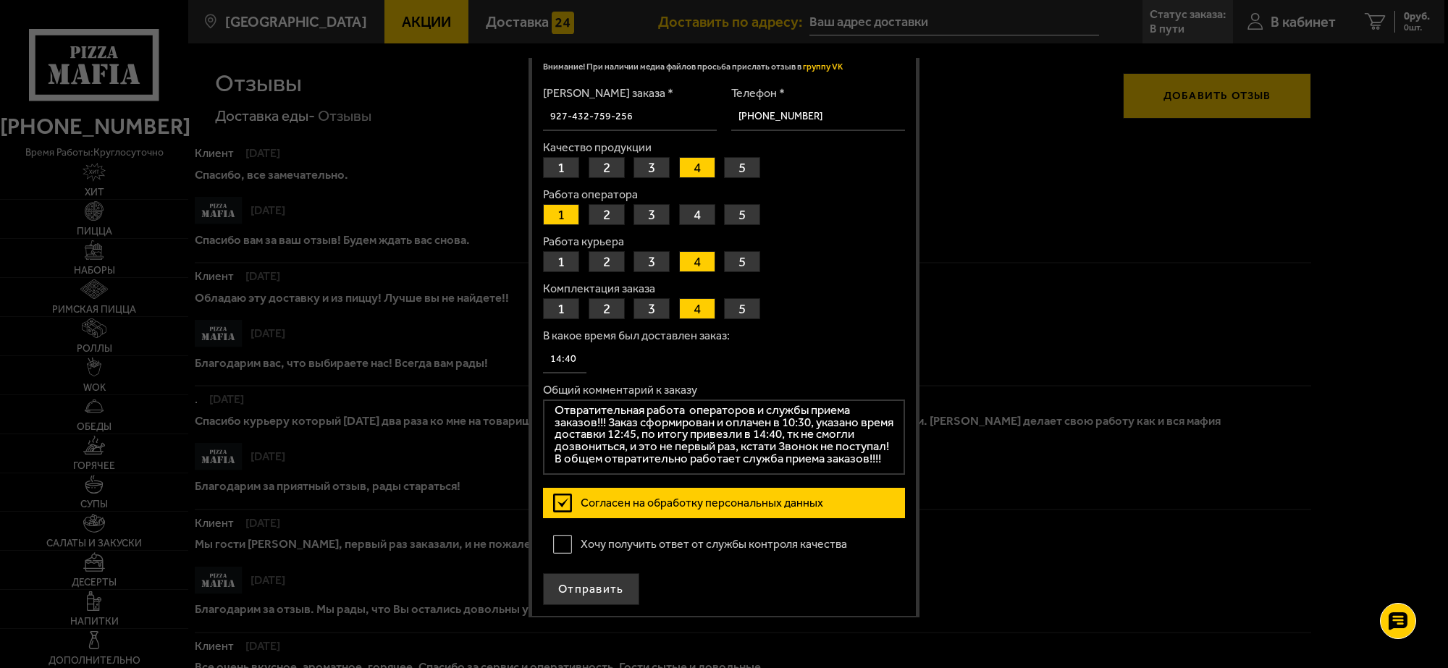
click at [563, 540] on label "Хочу получить ответ от службы контроля качества" at bounding box center [724, 544] width 362 height 30
click at [0, 0] on input "Хочу получить ответ от службы контроля качества" at bounding box center [0, 0] width 0 height 0
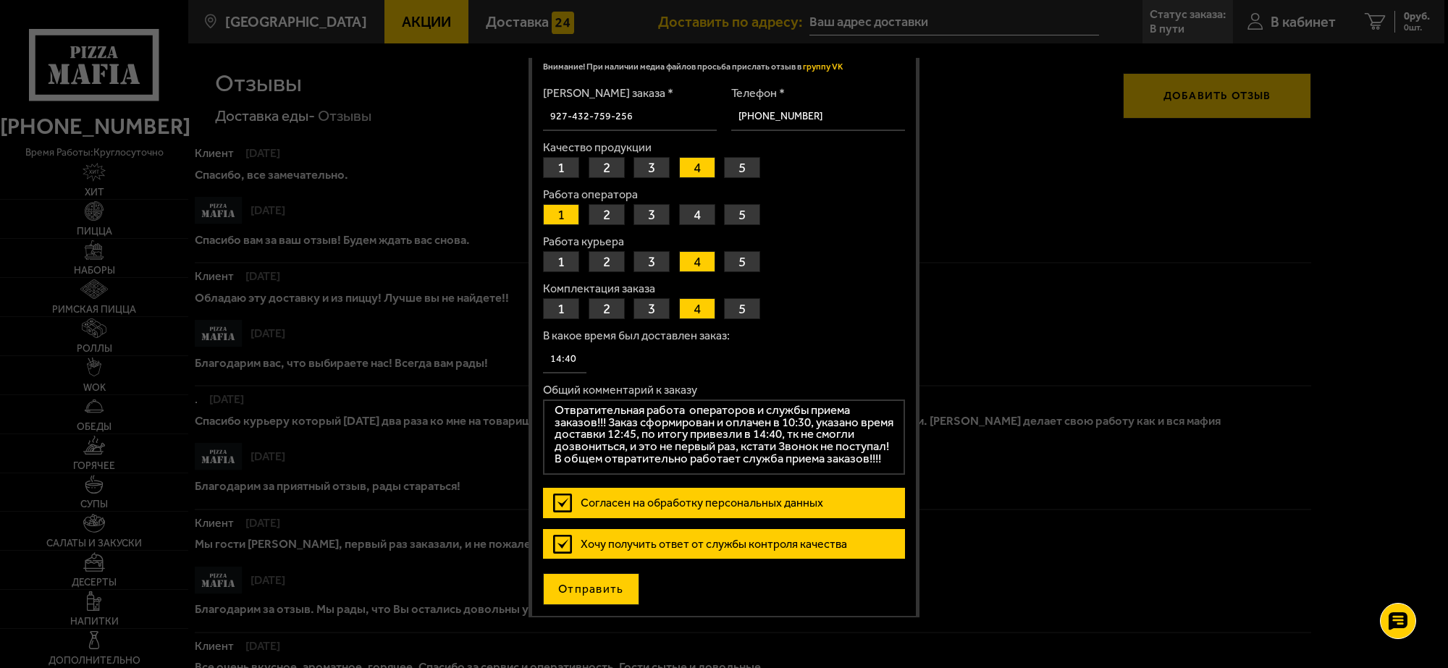
click at [581, 590] on button "Отправить" at bounding box center [591, 590] width 96 height 32
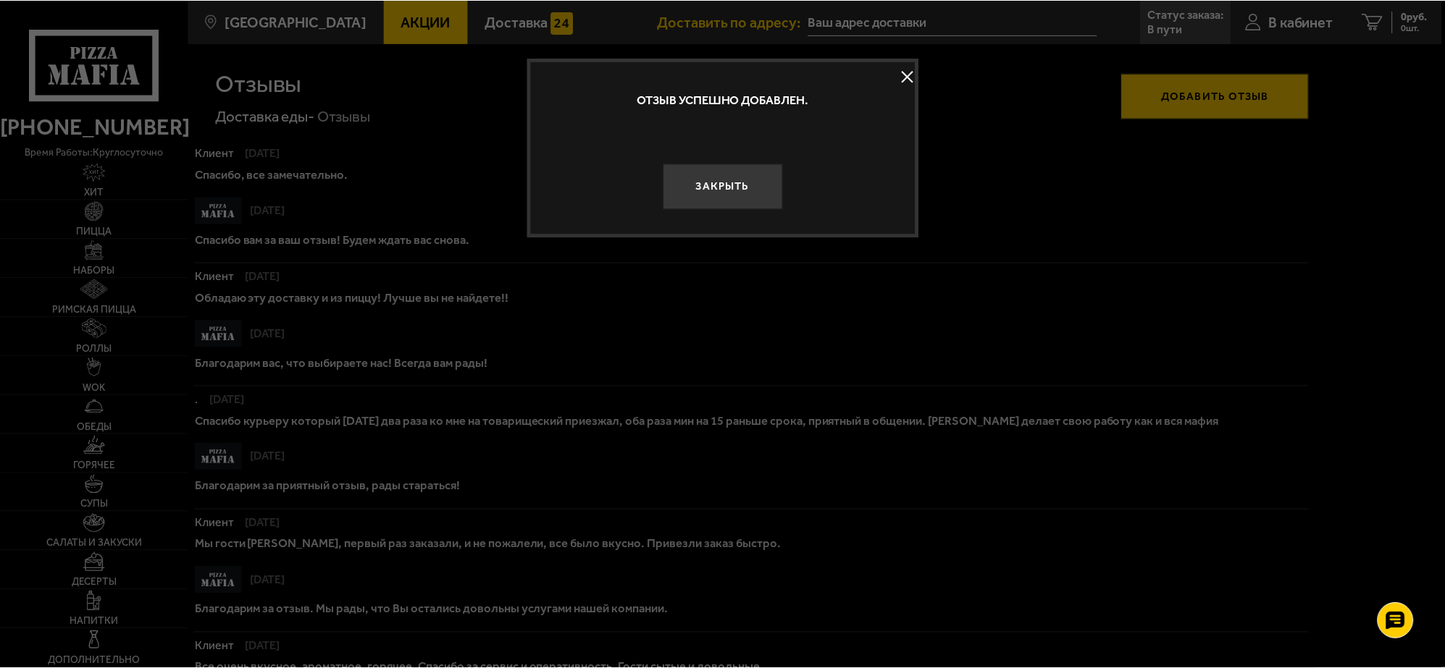
scroll to position [0, 0]
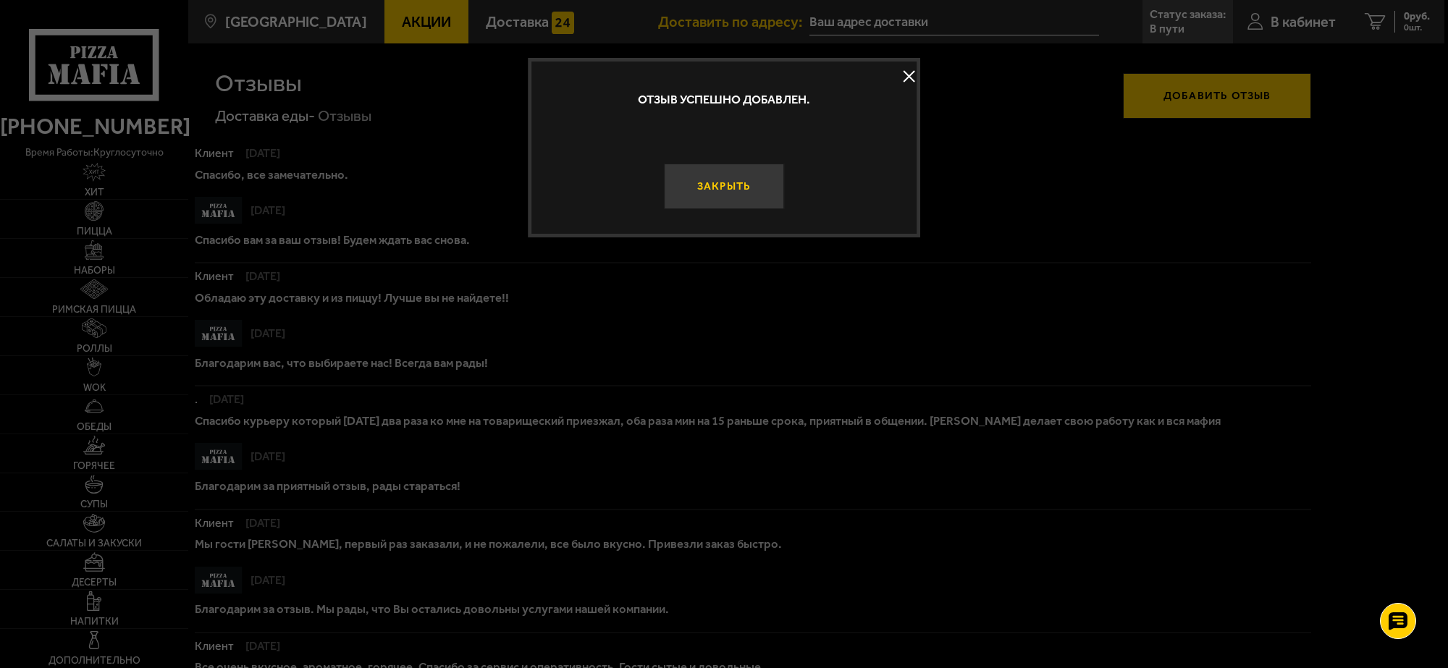
click at [721, 189] on button "Закрыть" at bounding box center [724, 187] width 121 height 46
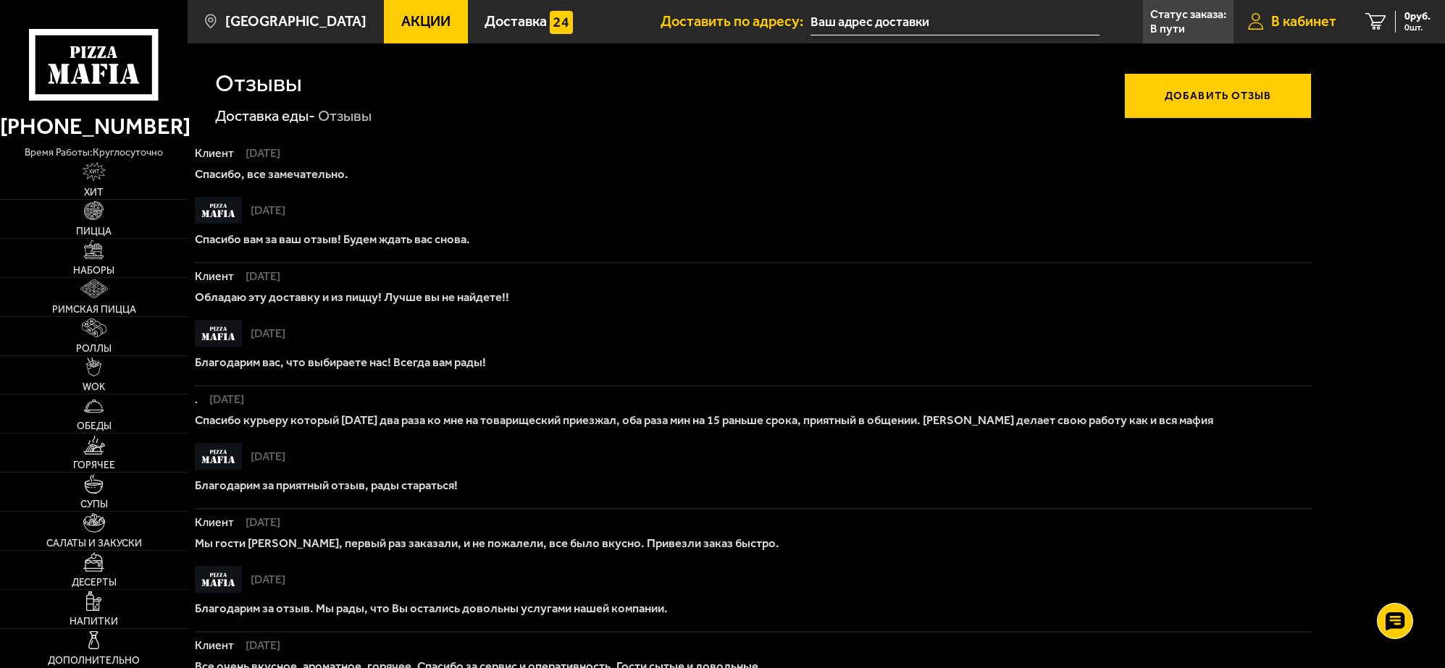
click at [1275, 20] on span "В кабинет" at bounding box center [1303, 21] width 65 height 14
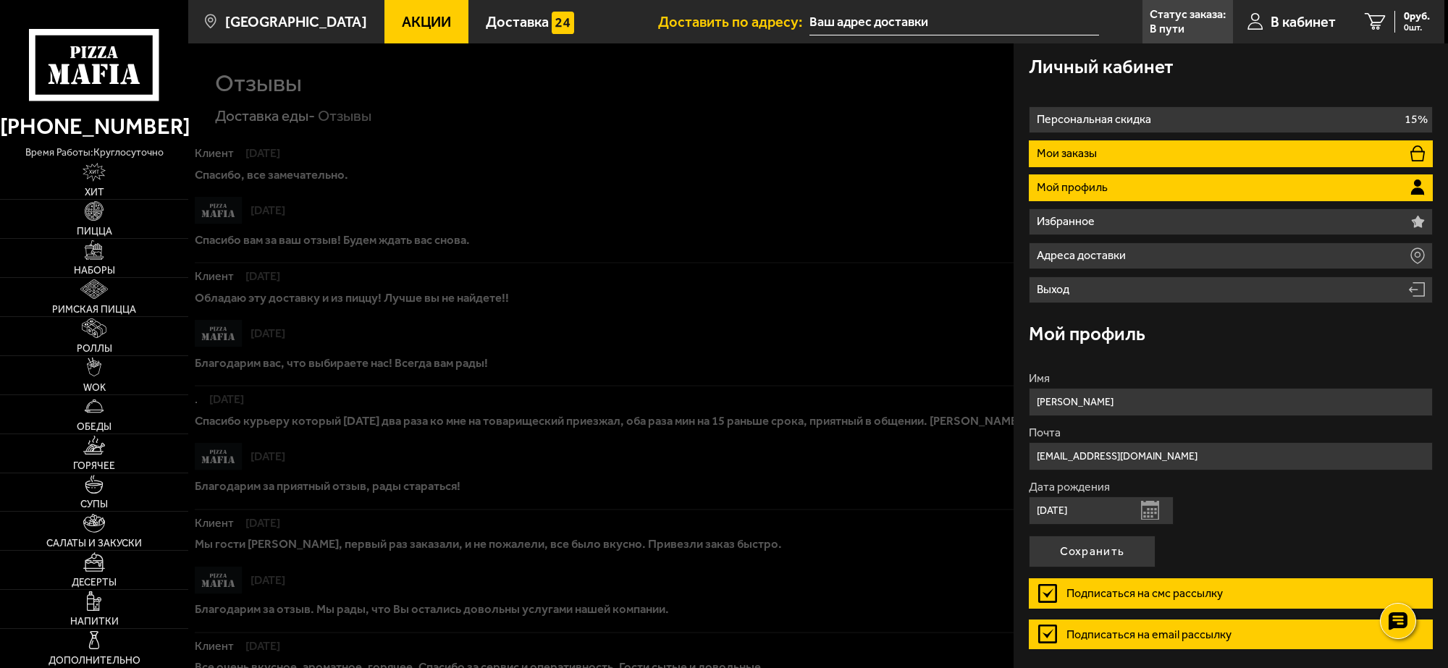
click at [1077, 154] on p "Мои заказы" at bounding box center [1069, 154] width 64 height 12
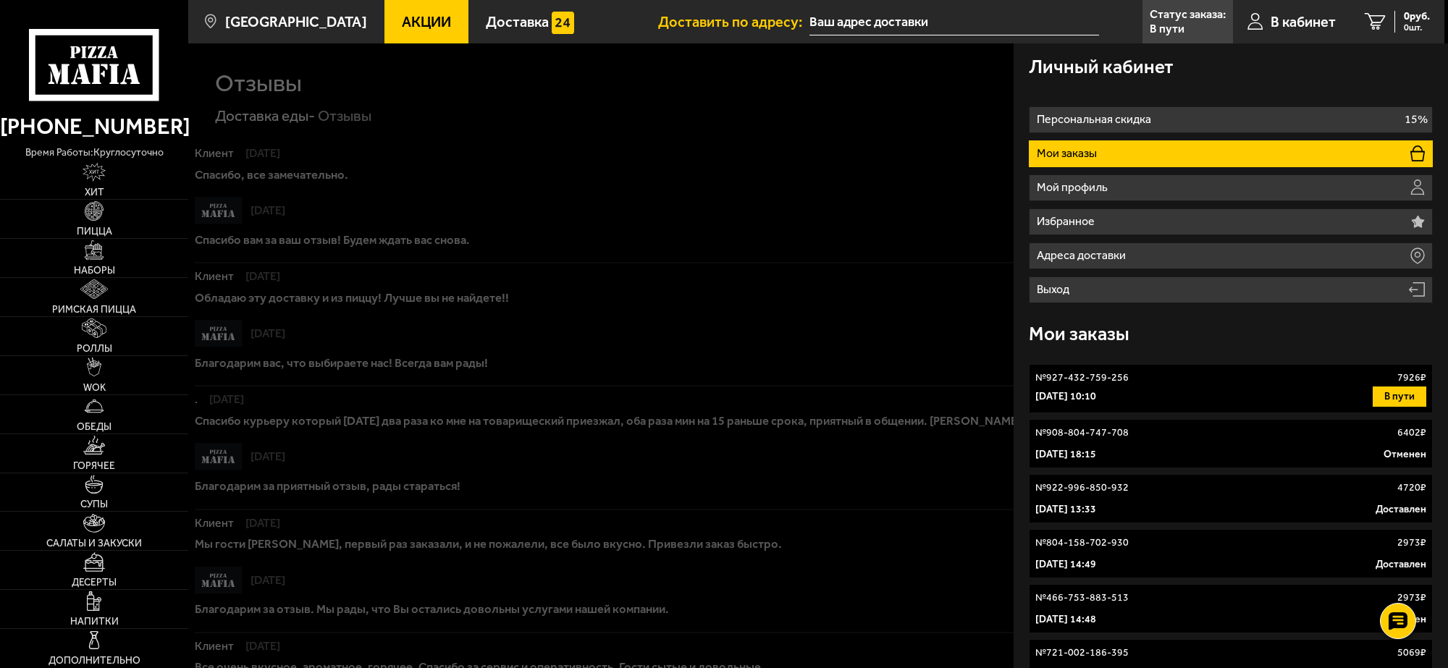
click at [771, 152] on div at bounding box center [912, 377] width 1448 height 668
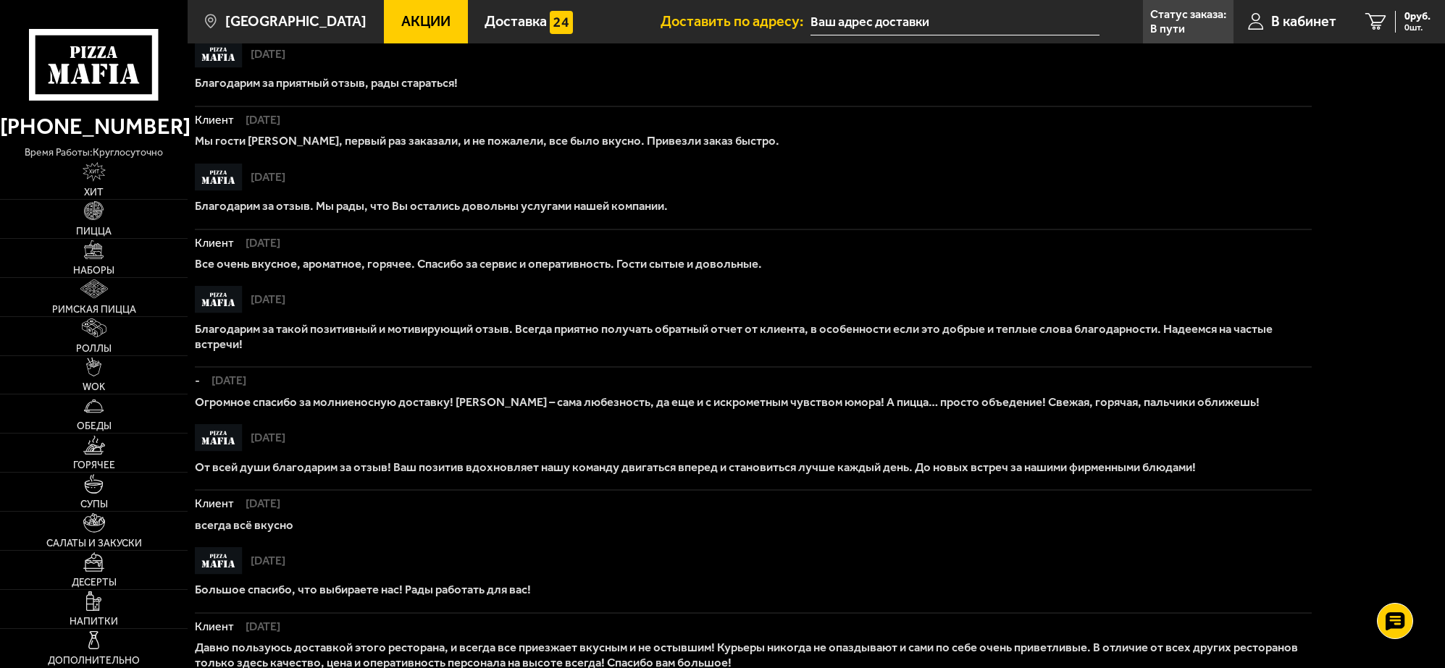
scroll to position [453, 0]
